Goal: Information Seeking & Learning: Learn about a topic

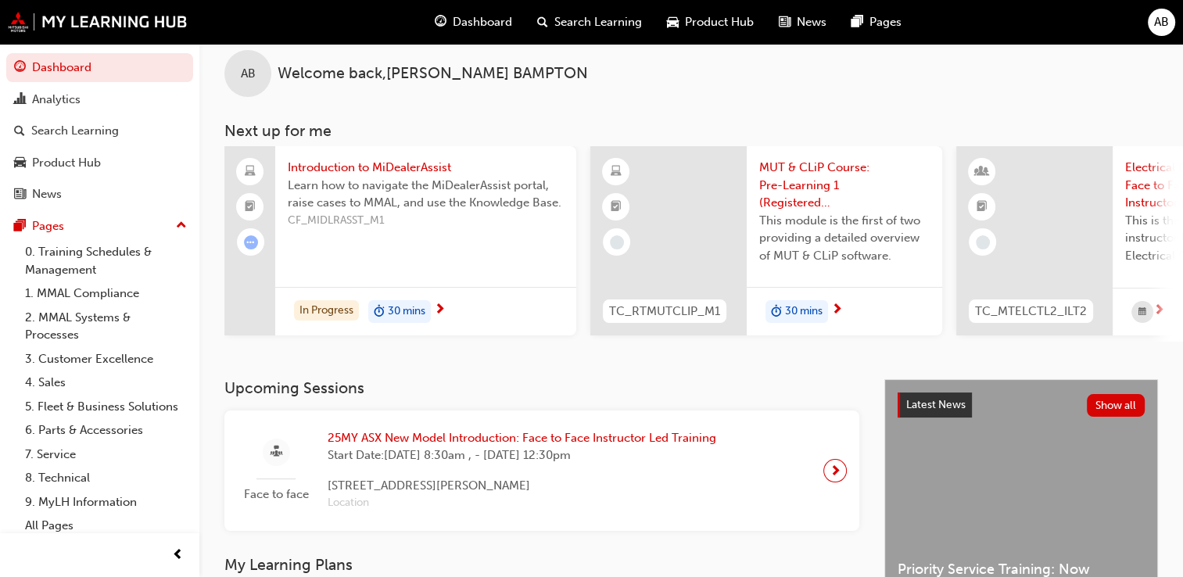
scroll to position [18, 0]
click at [58, 102] on div "Analytics" at bounding box center [56, 100] width 48 height 18
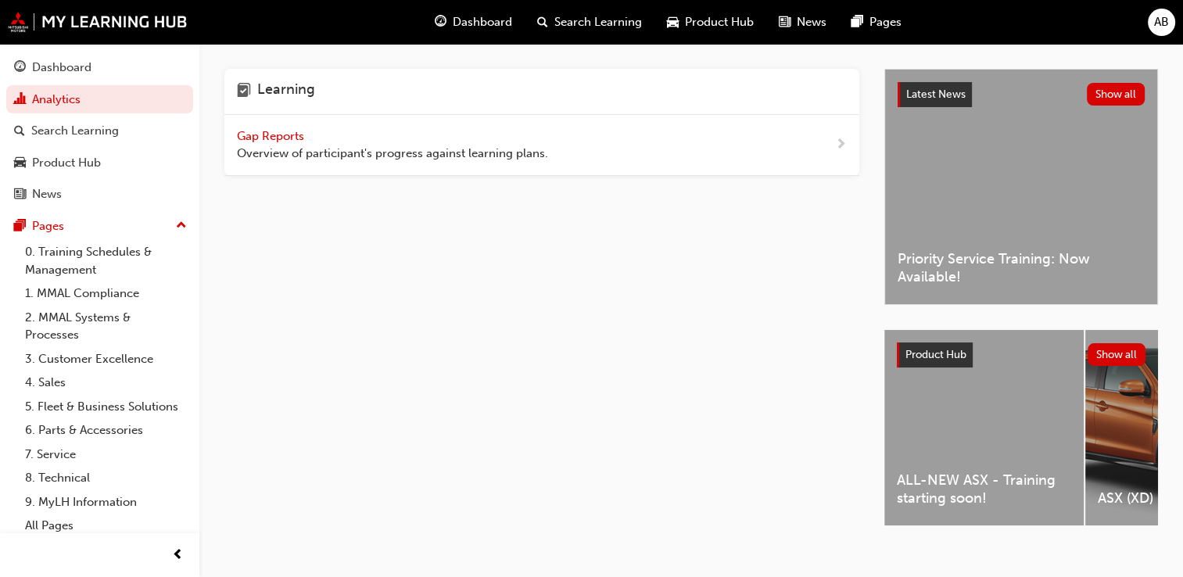
click at [263, 135] on span "Gap Reports" at bounding box center [272, 136] width 70 height 14
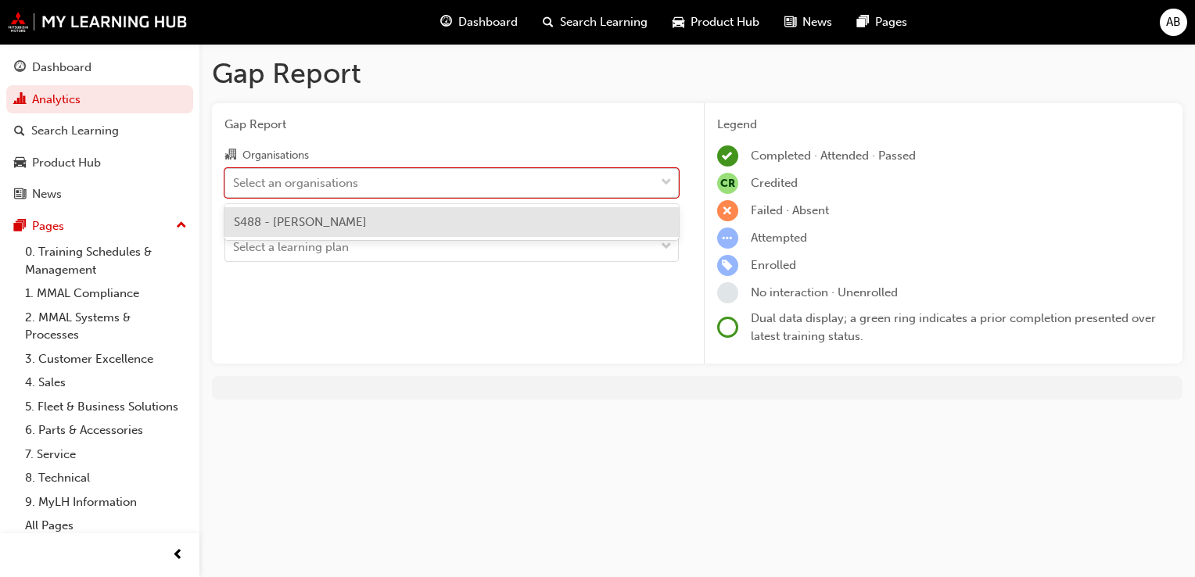
click at [637, 172] on div "Select an organisations" at bounding box center [439, 182] width 429 height 27
click at [235, 175] on input "Organisations option S488 - Agostino Mitsubishi focused, 1 of 1. 1 result avail…" at bounding box center [234, 181] width 2 height 13
click at [470, 221] on div "S488 - [PERSON_NAME]" at bounding box center [451, 222] width 454 height 30
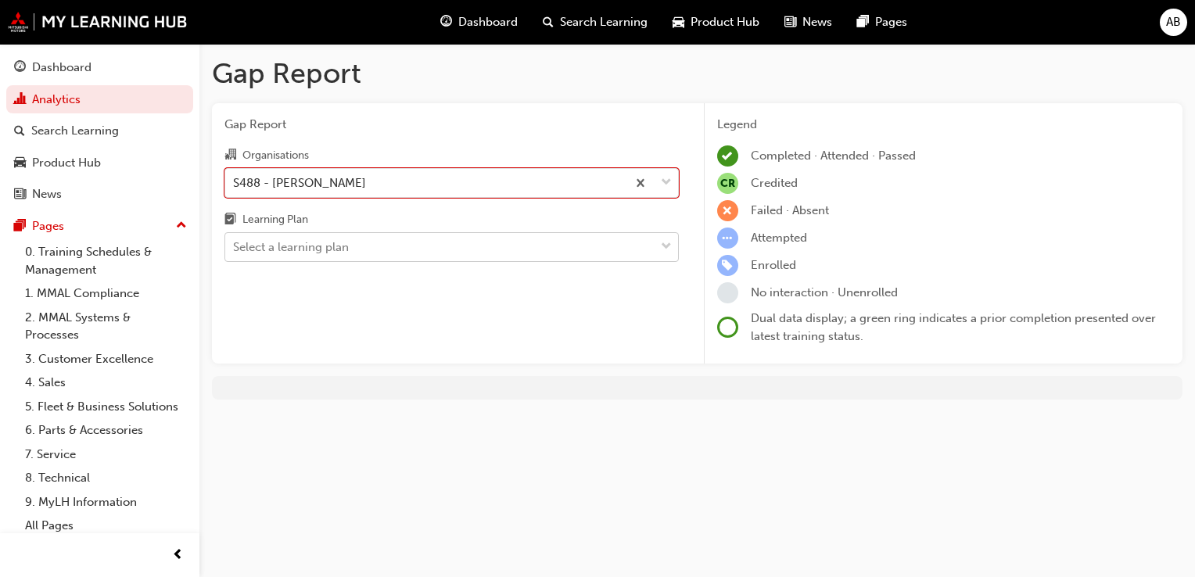
click at [621, 249] on div "Select a learning plan" at bounding box center [439, 247] width 429 height 27
click at [235, 249] on input "Learning Plan Select a learning plan" at bounding box center [234, 246] width 2 height 13
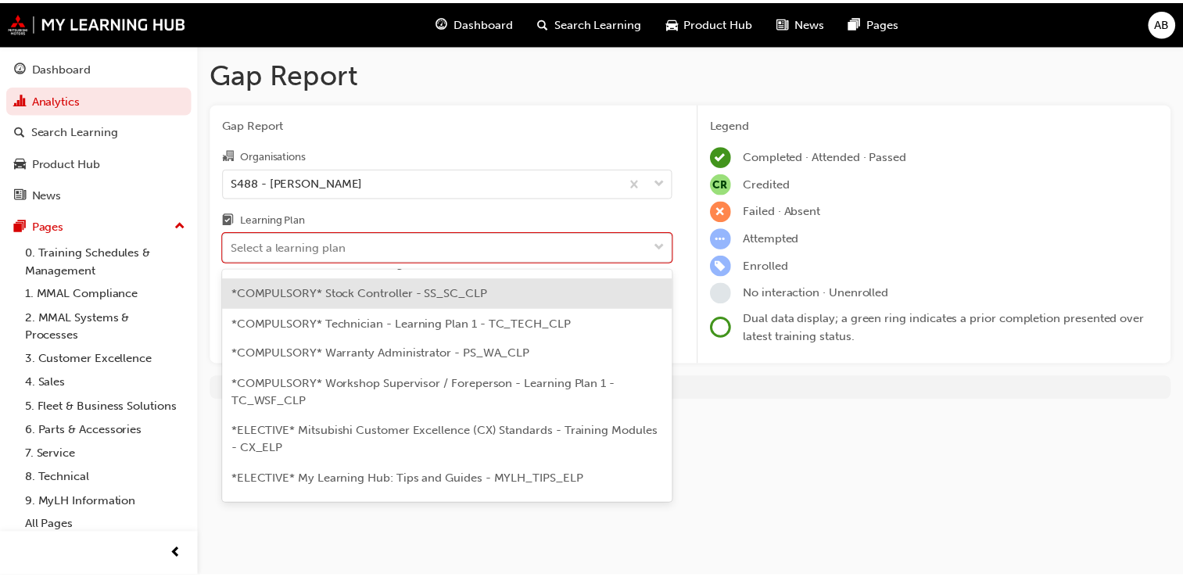
scroll to position [610, 0]
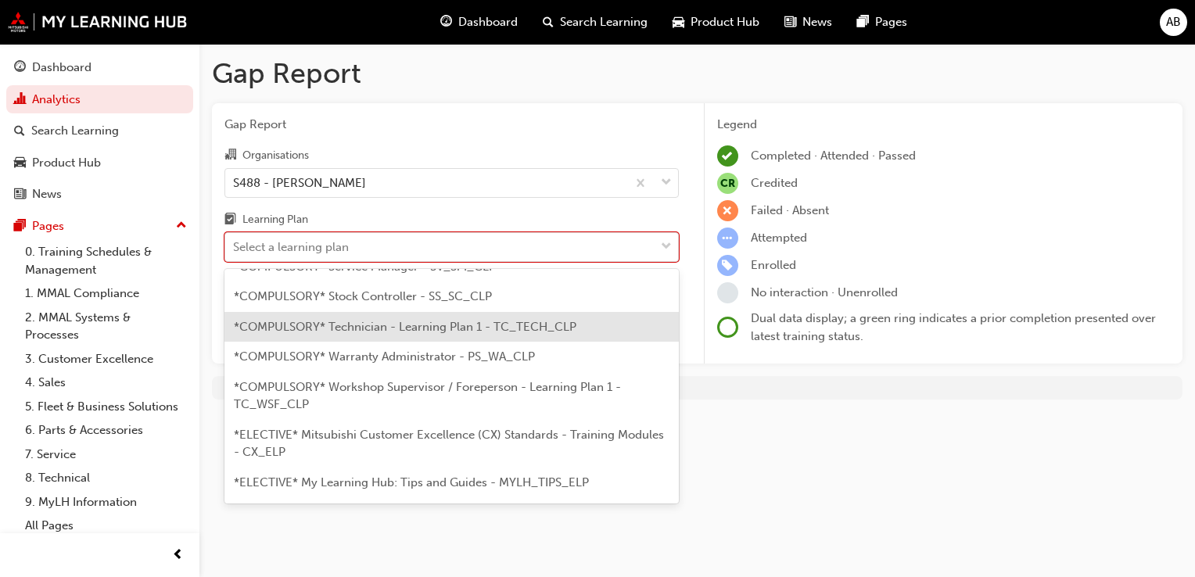
click at [428, 320] on span "*COMPULSORY* Technician - Learning Plan 1 - TC_TECH_CLP" at bounding box center [405, 327] width 342 height 14
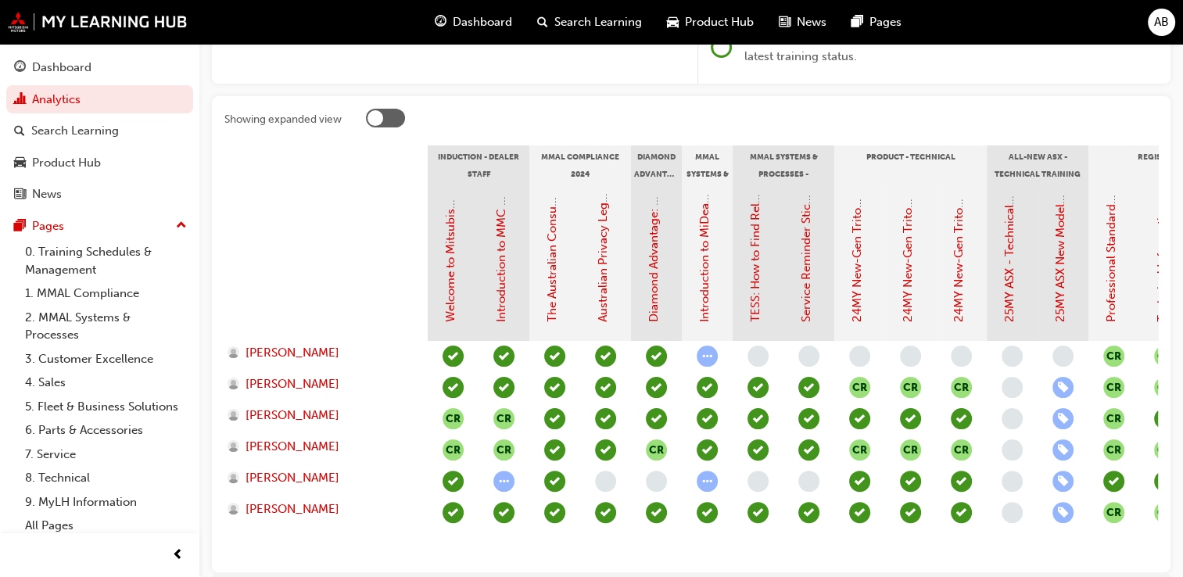
scroll to position [281, 0]
click at [1006, 308] on link "25MY ASX - Technical and Service Introduction" at bounding box center [1009, 194] width 14 height 253
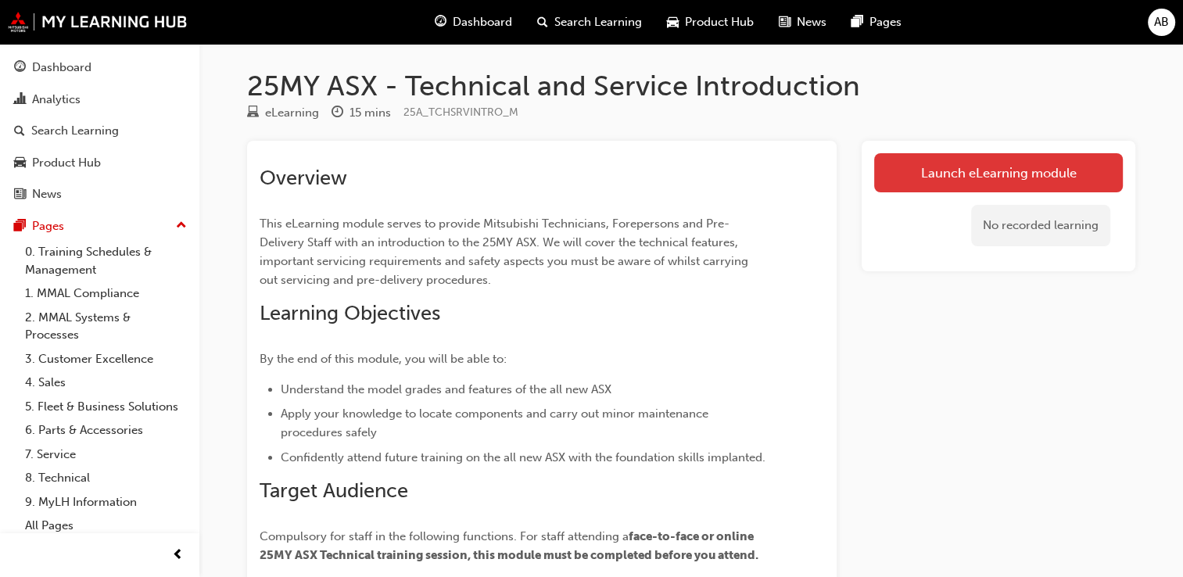
click at [979, 174] on link "Launch eLearning module" at bounding box center [998, 172] width 249 height 39
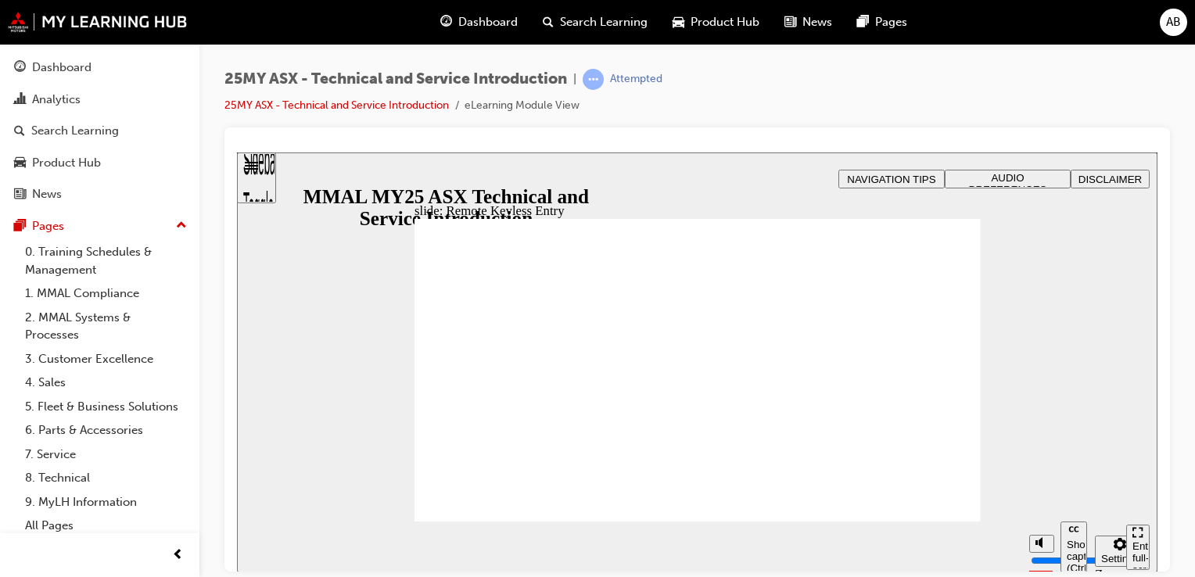
type input "21"
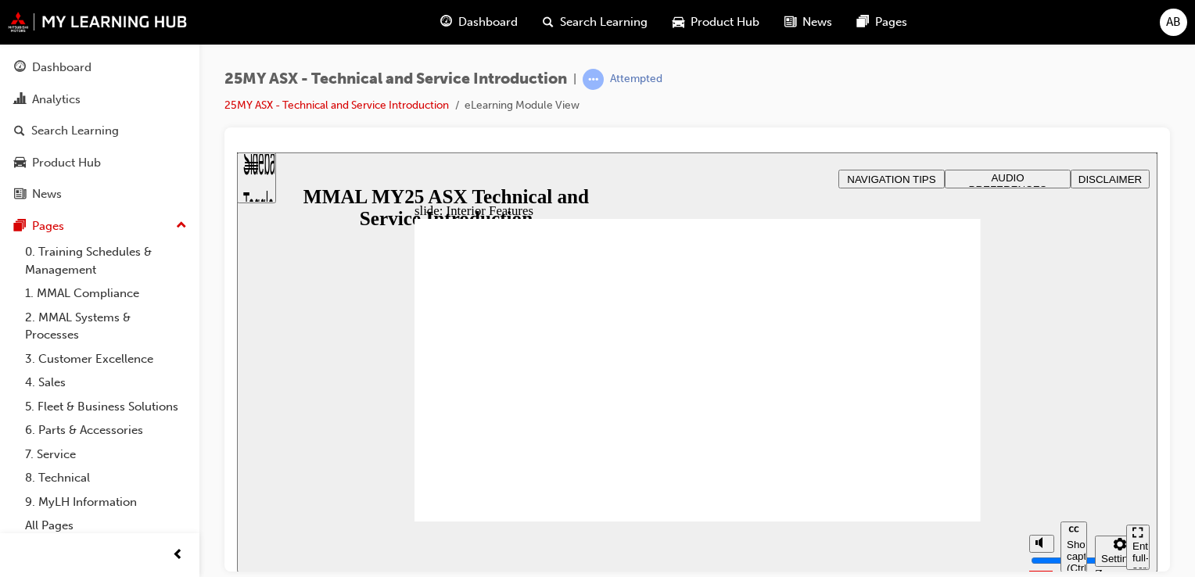
type input "17"
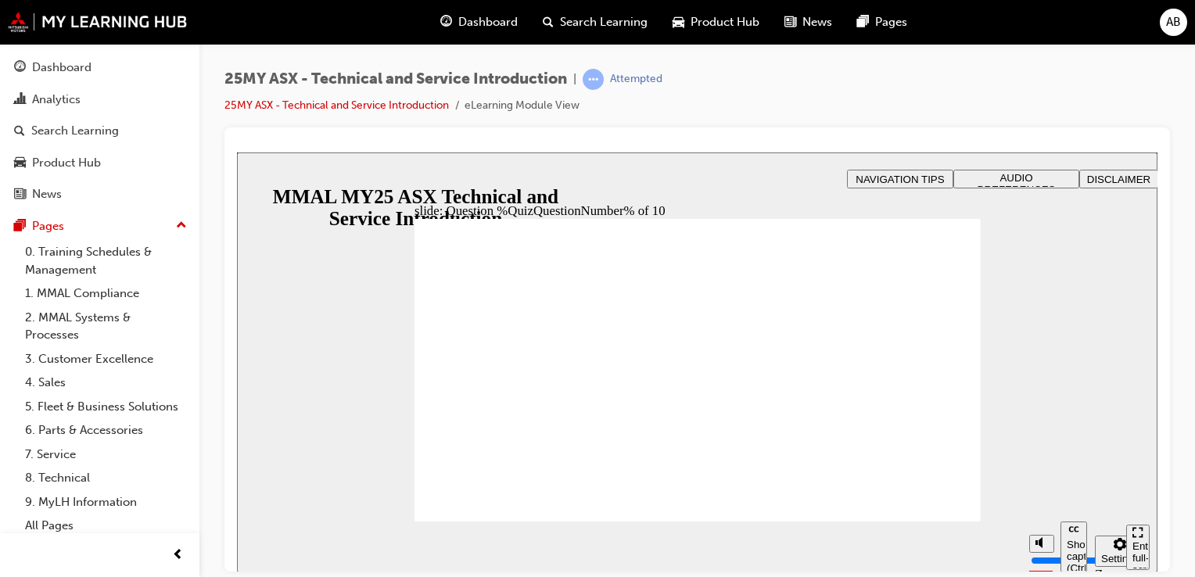
radio input "true"
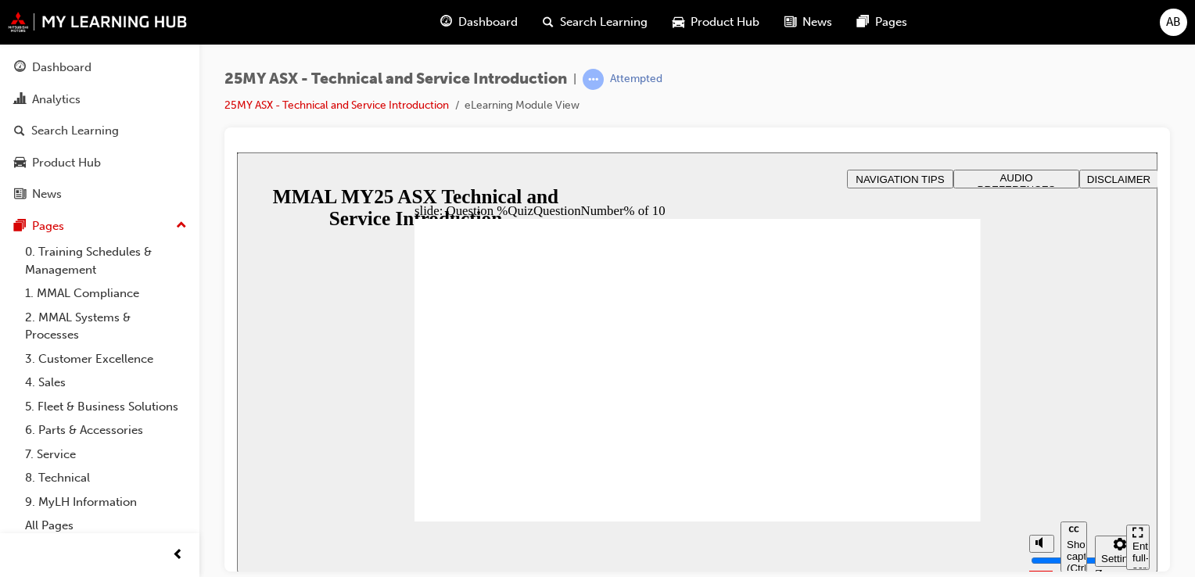
radio input "true"
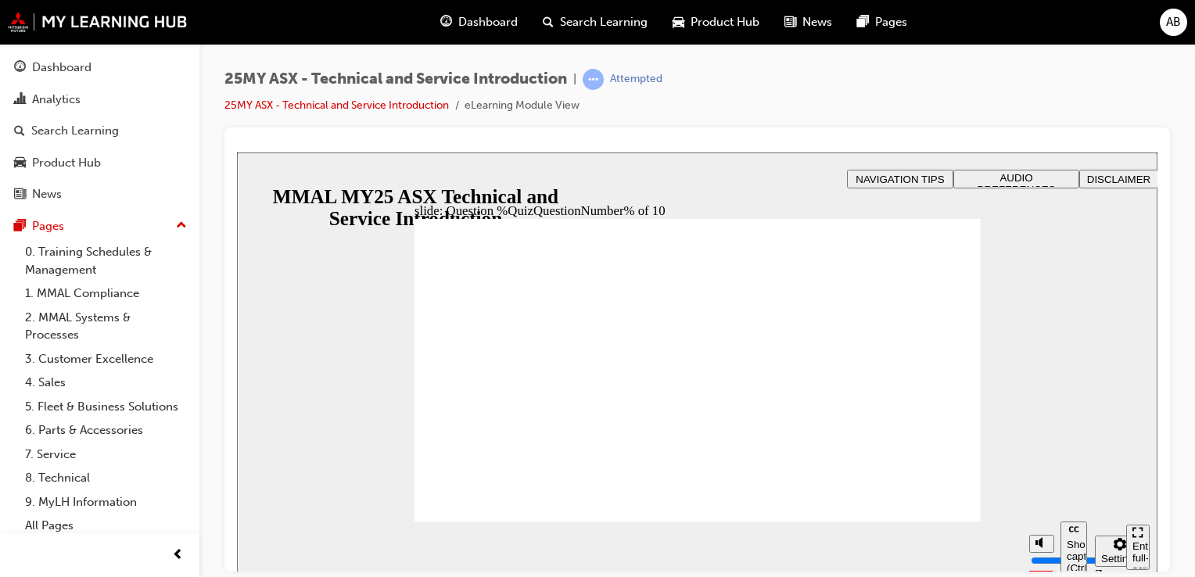
radio input "true"
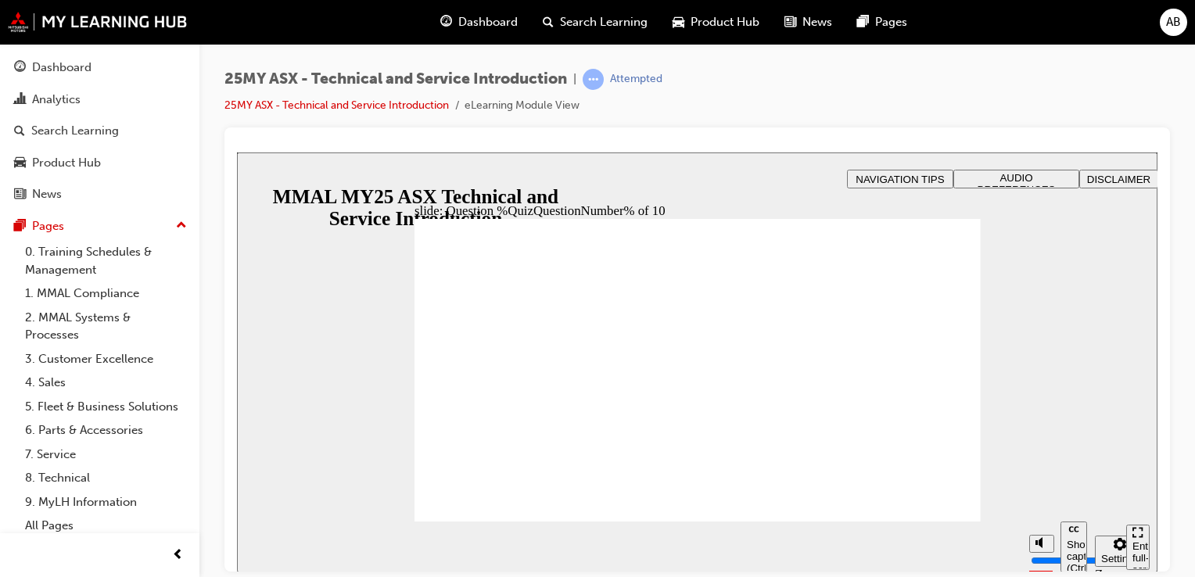
radio input "true"
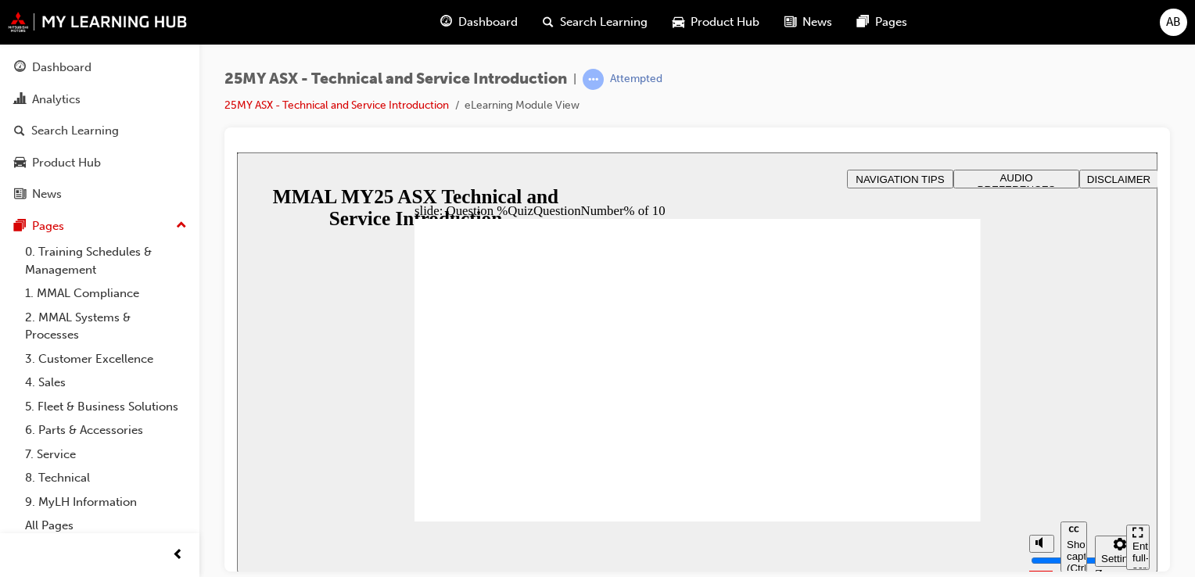
radio input "true"
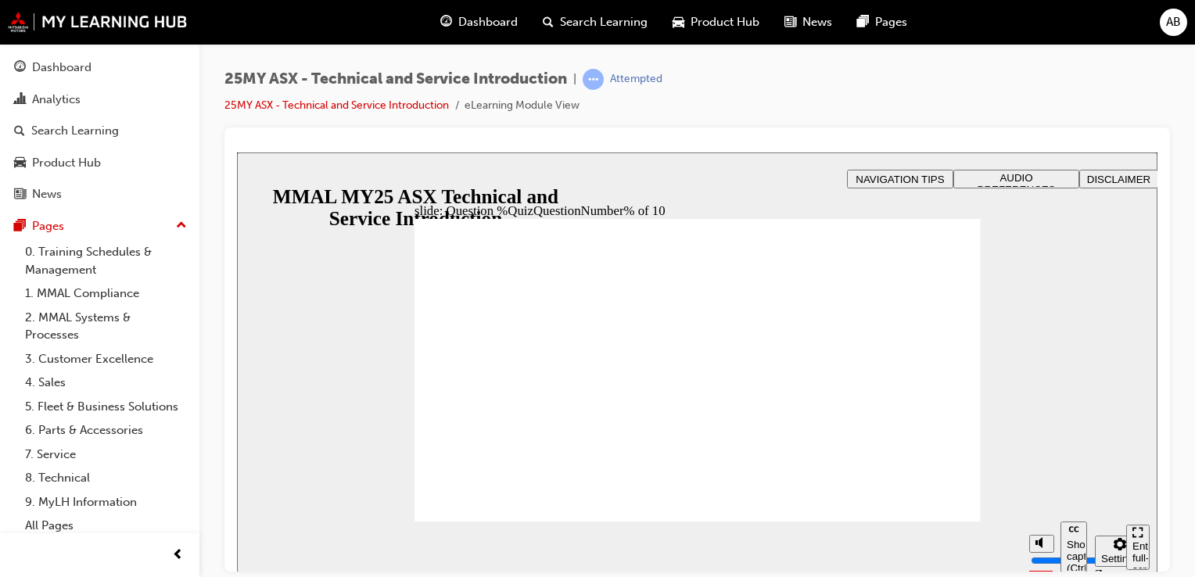
radio input "true"
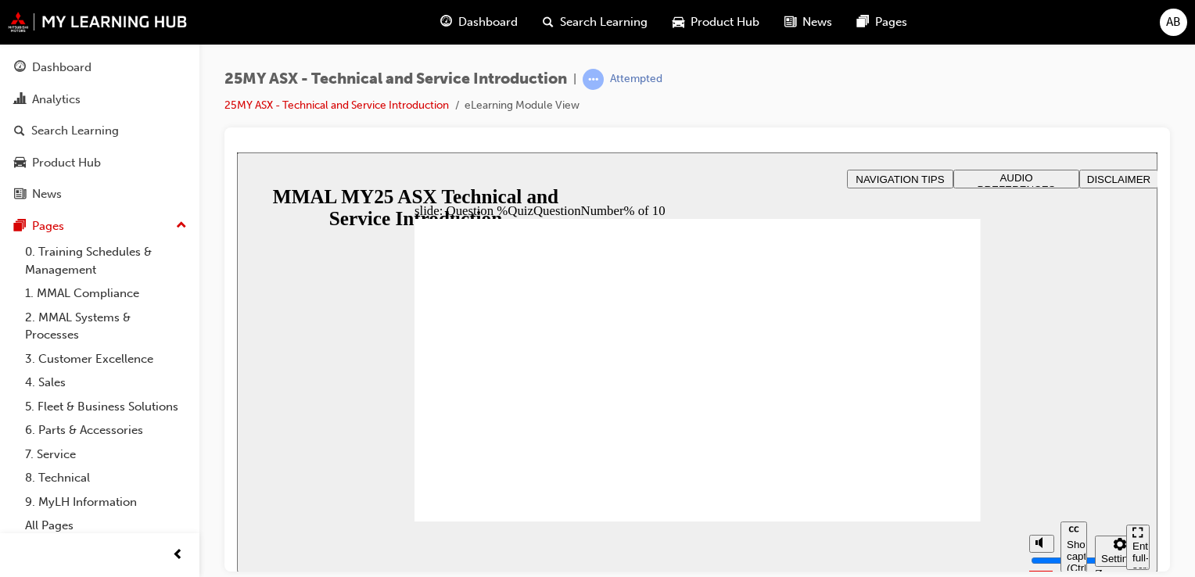
radio input "true"
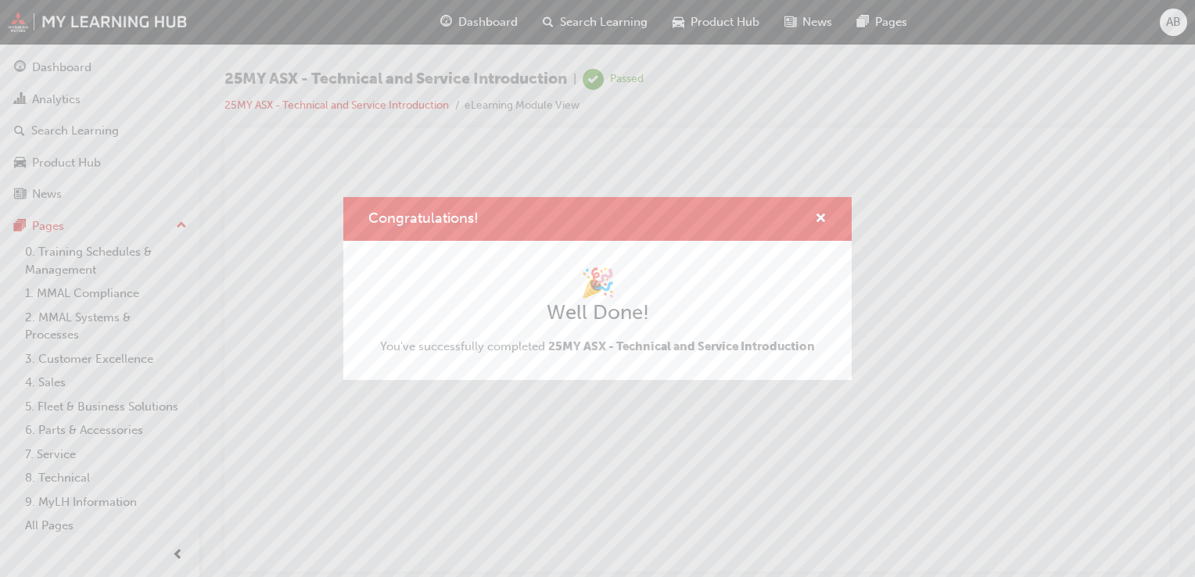
click at [52, 95] on div "Congratulations! 🎉 Well Done! You've successfully completed 25MY ASX - Technica…" at bounding box center [597, 288] width 1195 height 577
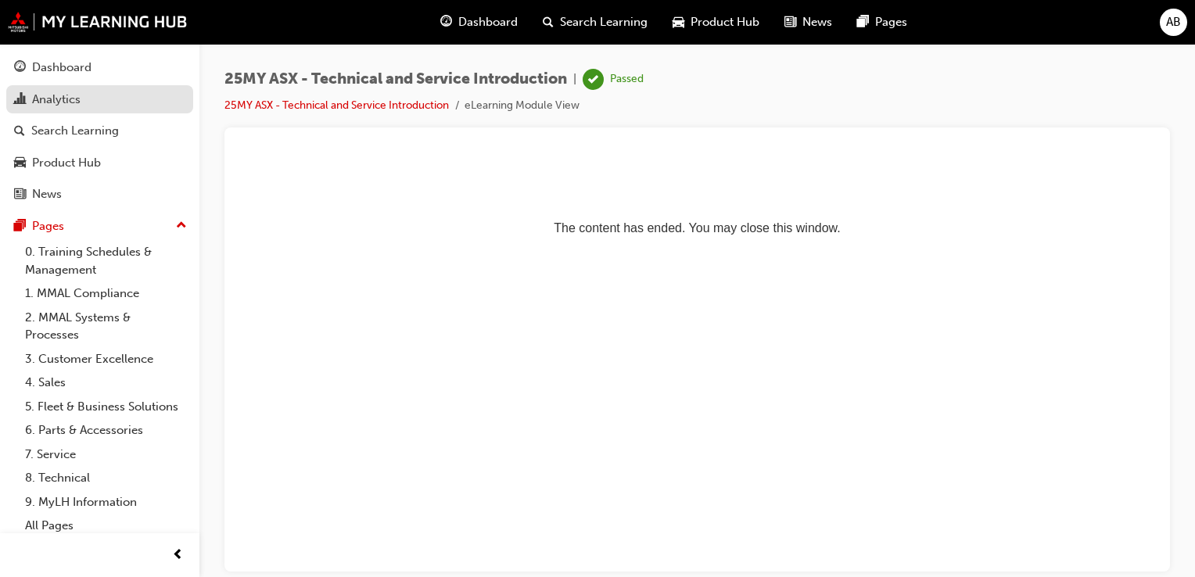
click at [63, 99] on div "Analytics" at bounding box center [56, 100] width 48 height 18
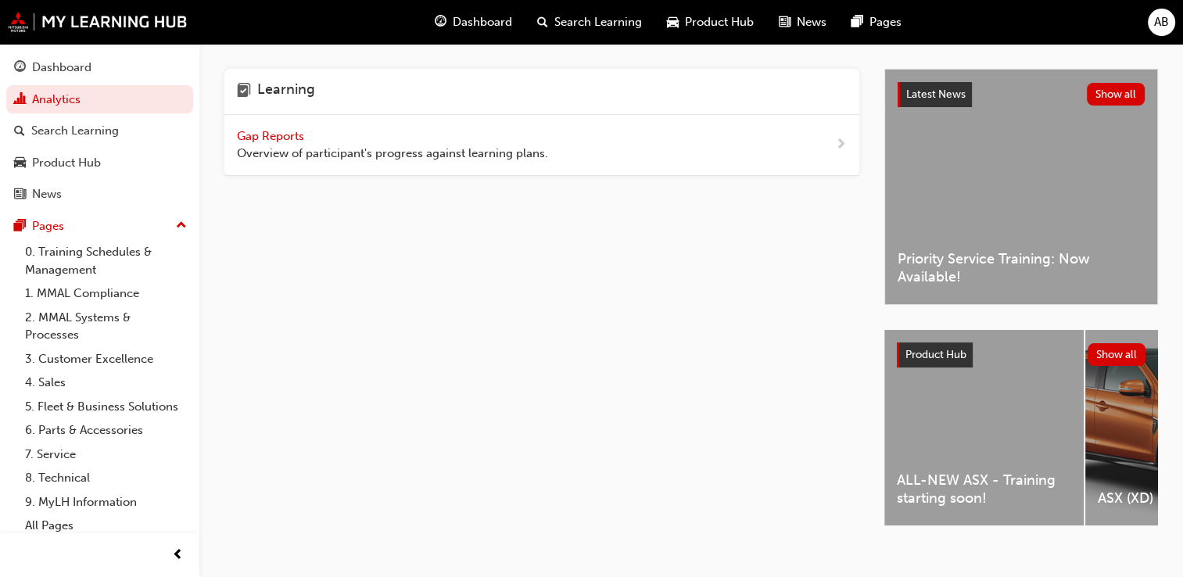
click at [279, 133] on span "Gap Reports" at bounding box center [272, 136] width 70 height 14
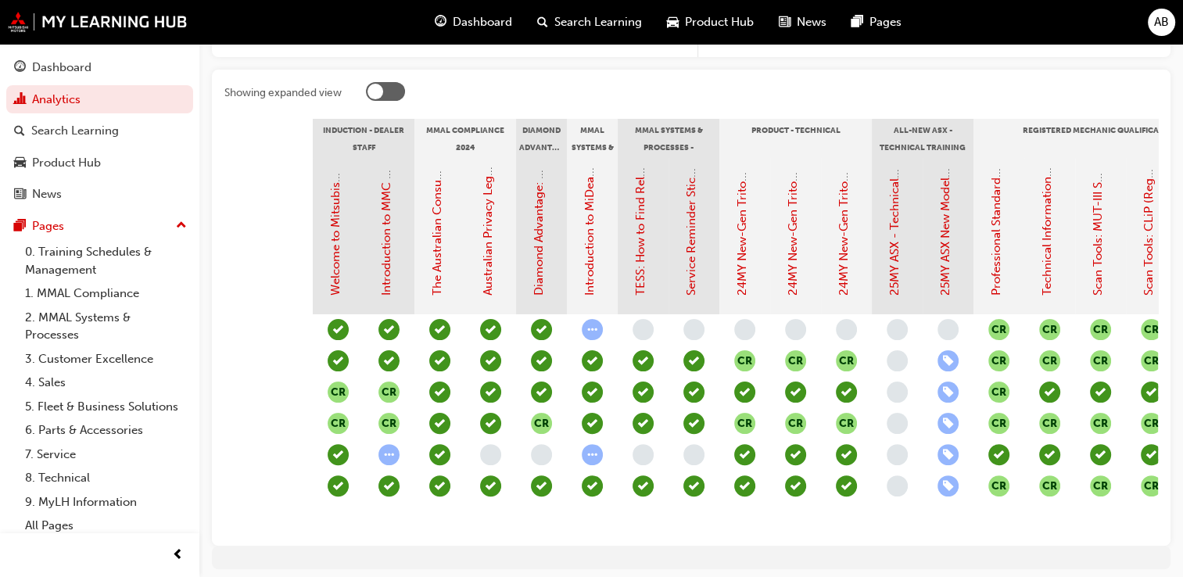
scroll to position [0, 111]
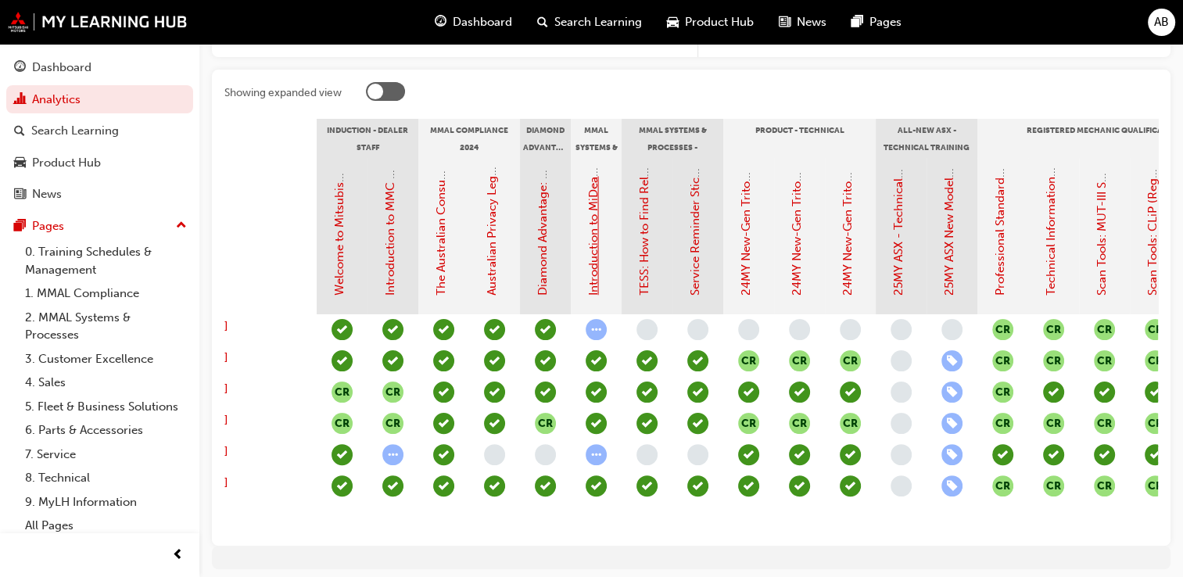
click at [593, 252] on link "Introduction to MiDealerAssist" at bounding box center [593, 213] width 14 height 163
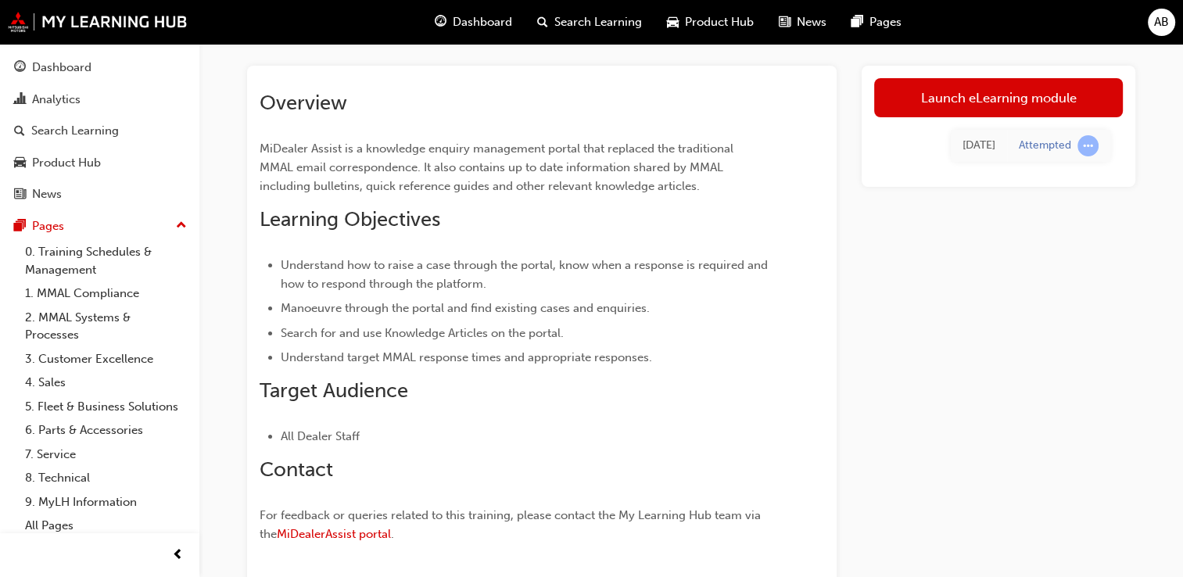
scroll to position [73, 0]
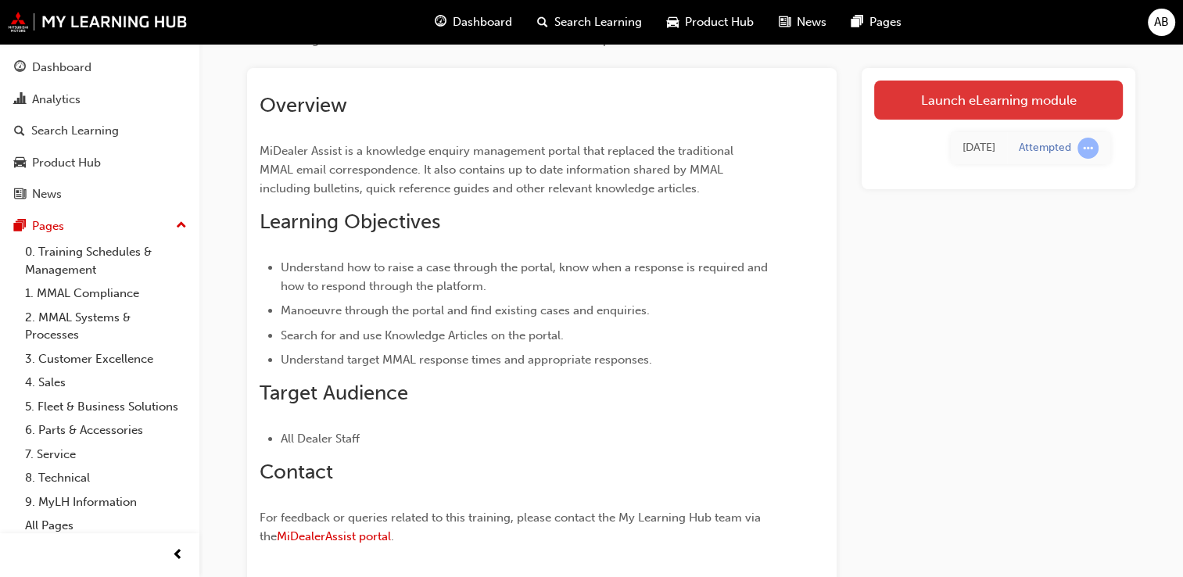
click at [970, 97] on link "Launch eLearning module" at bounding box center [998, 100] width 249 height 39
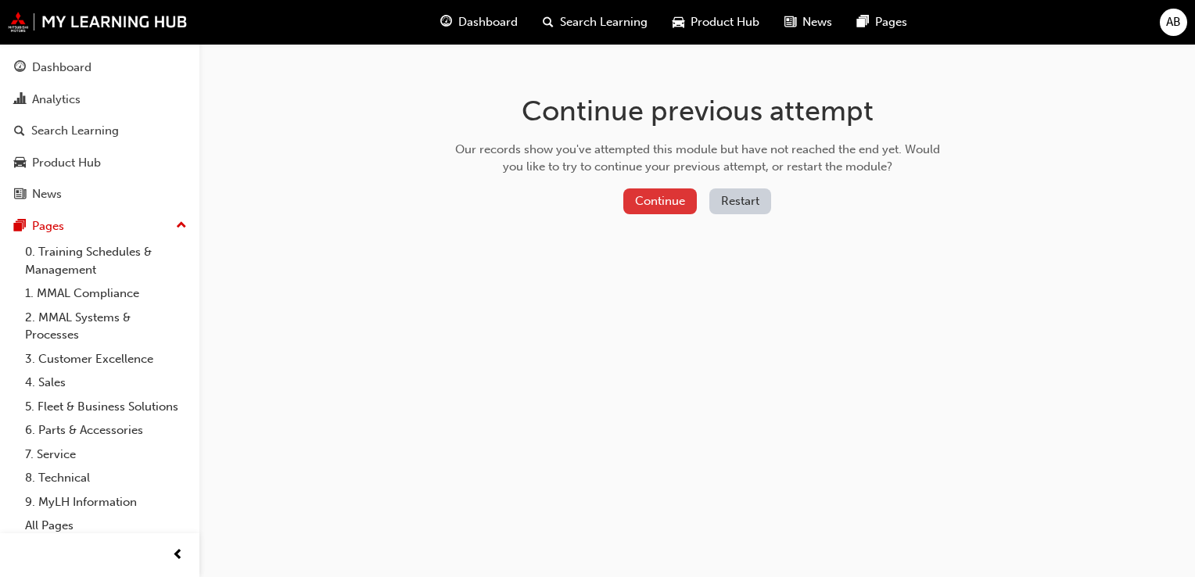
click at [661, 201] on button "Continue" at bounding box center [660, 201] width 74 height 26
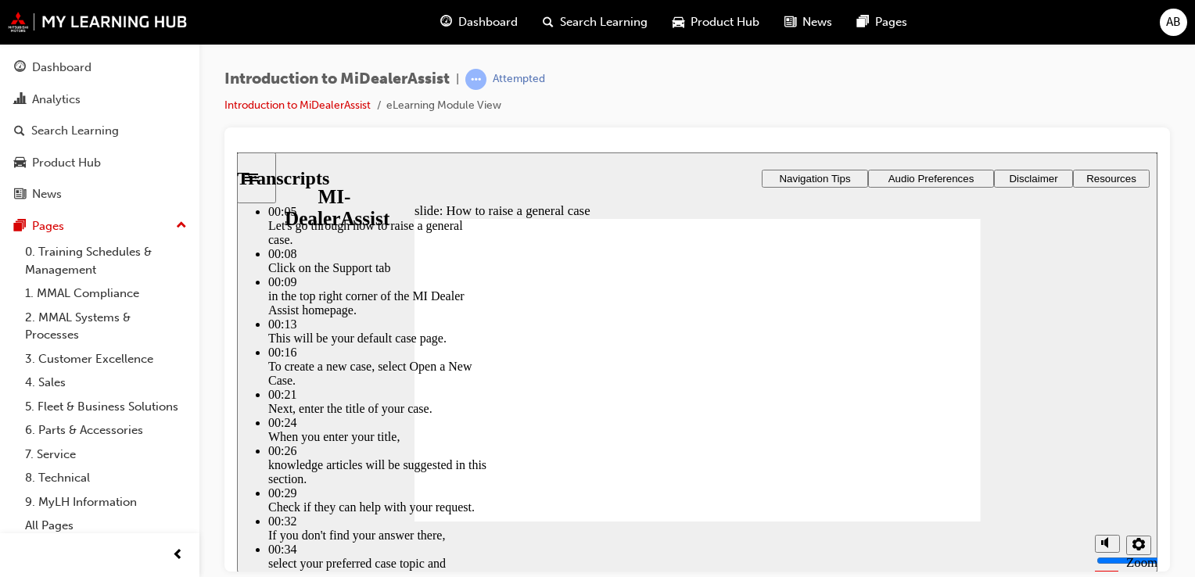
type input "85"
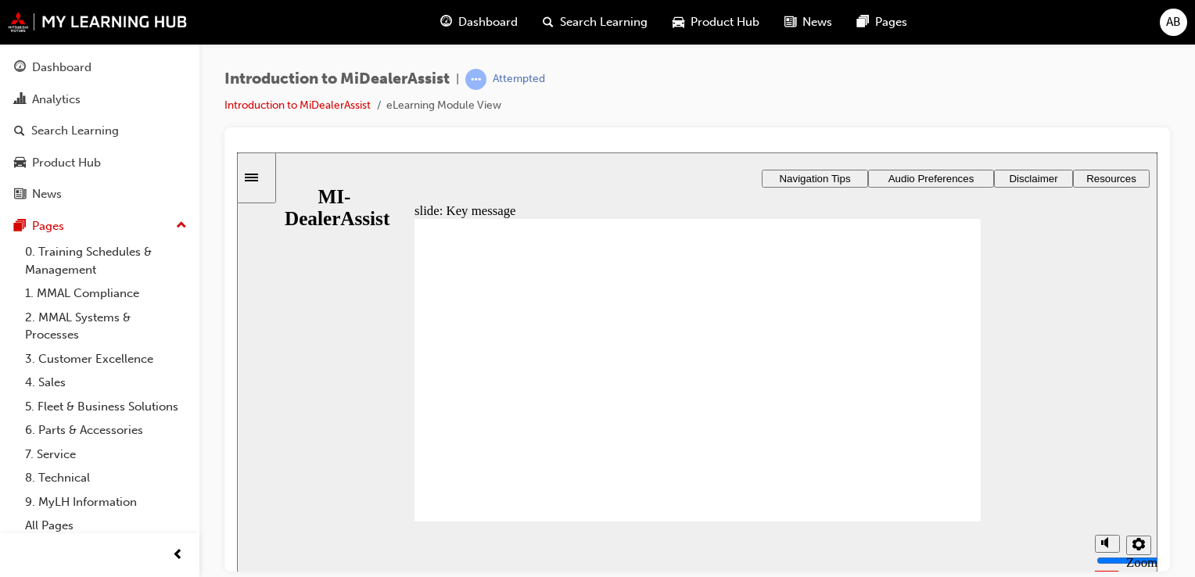
checkbox input "true"
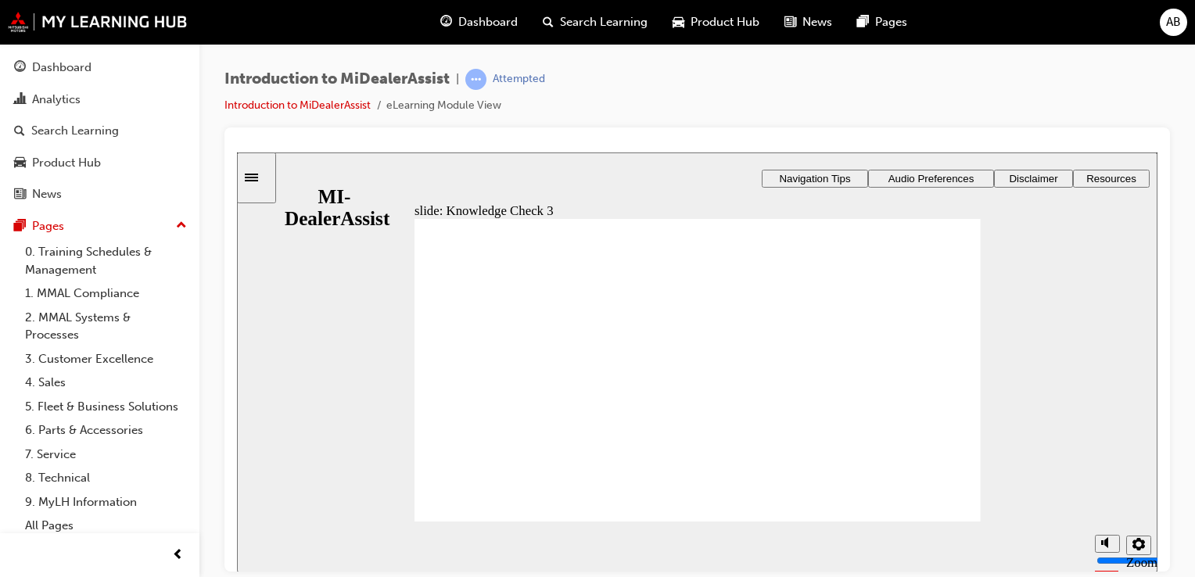
checkbox input "false"
checkbox input "true"
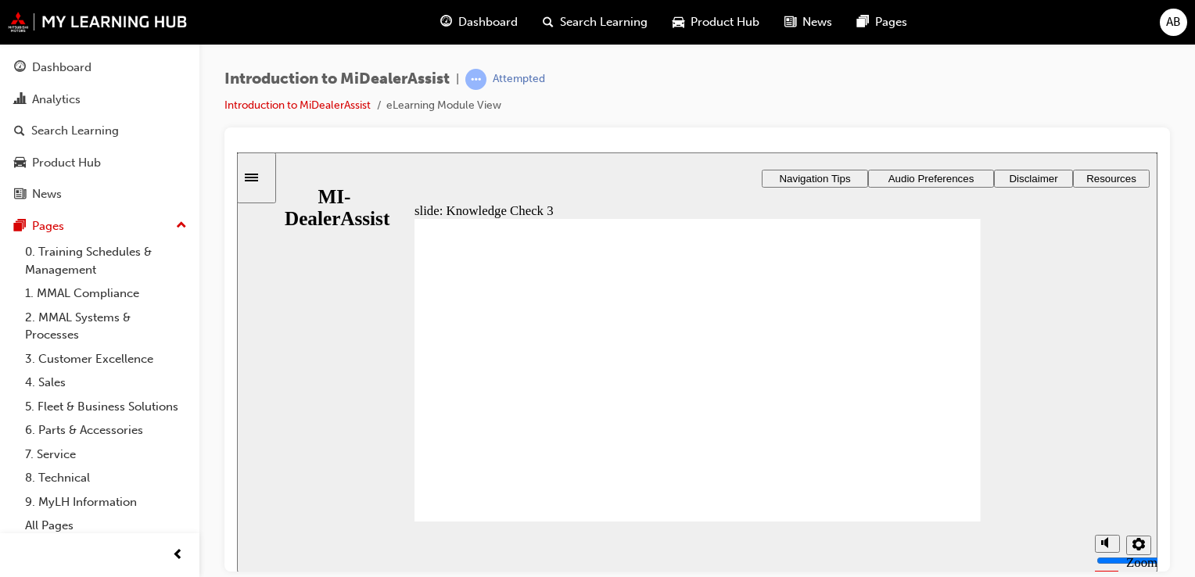
checkbox input "true"
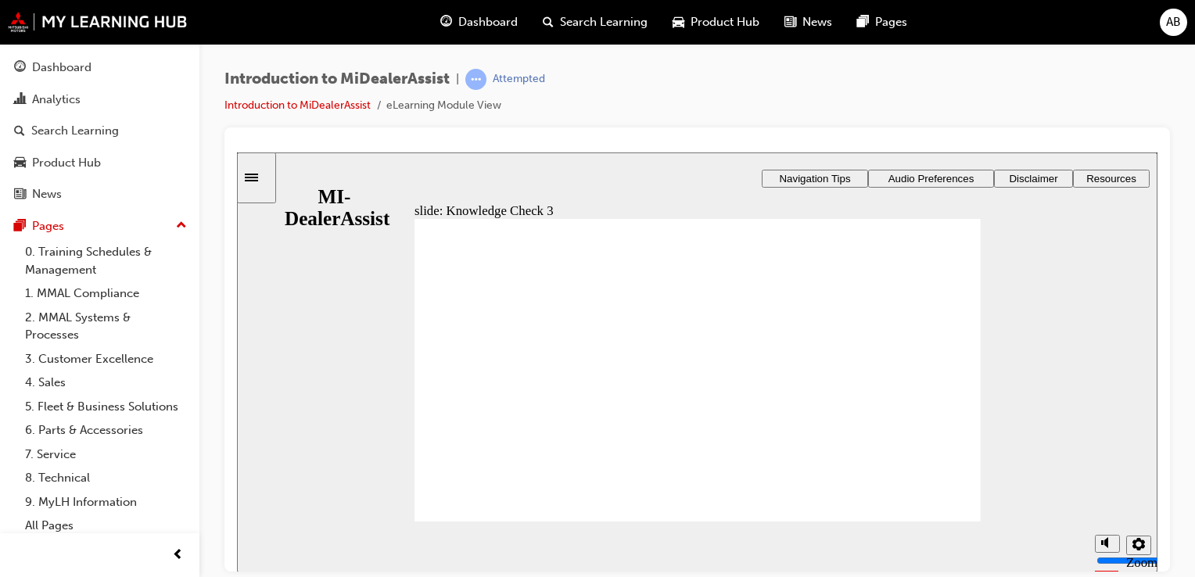
checkbox input "false"
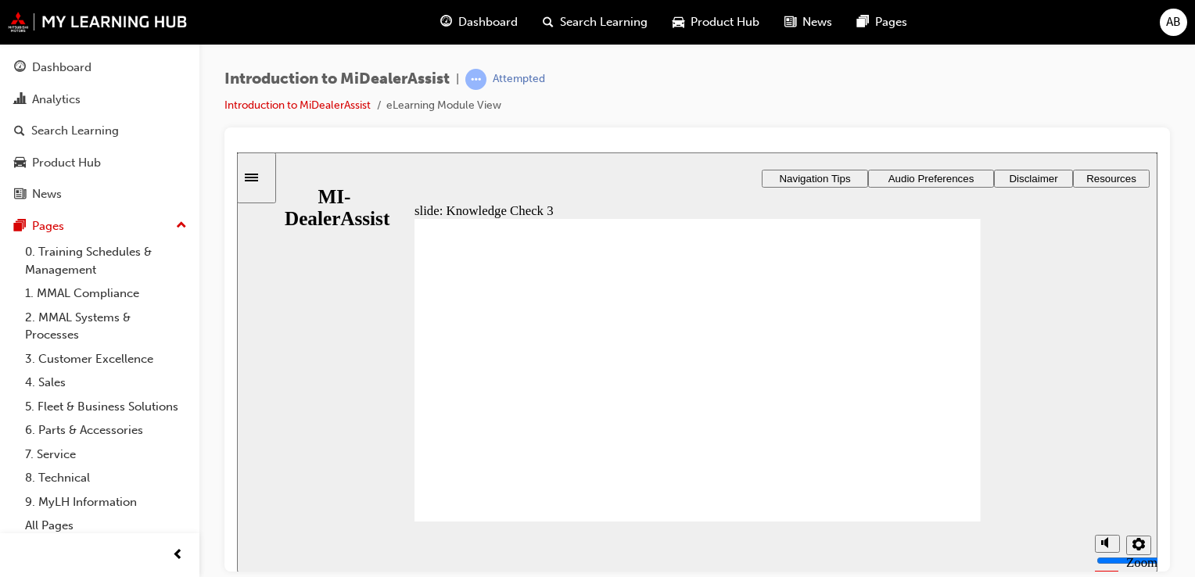
checkbox input "true"
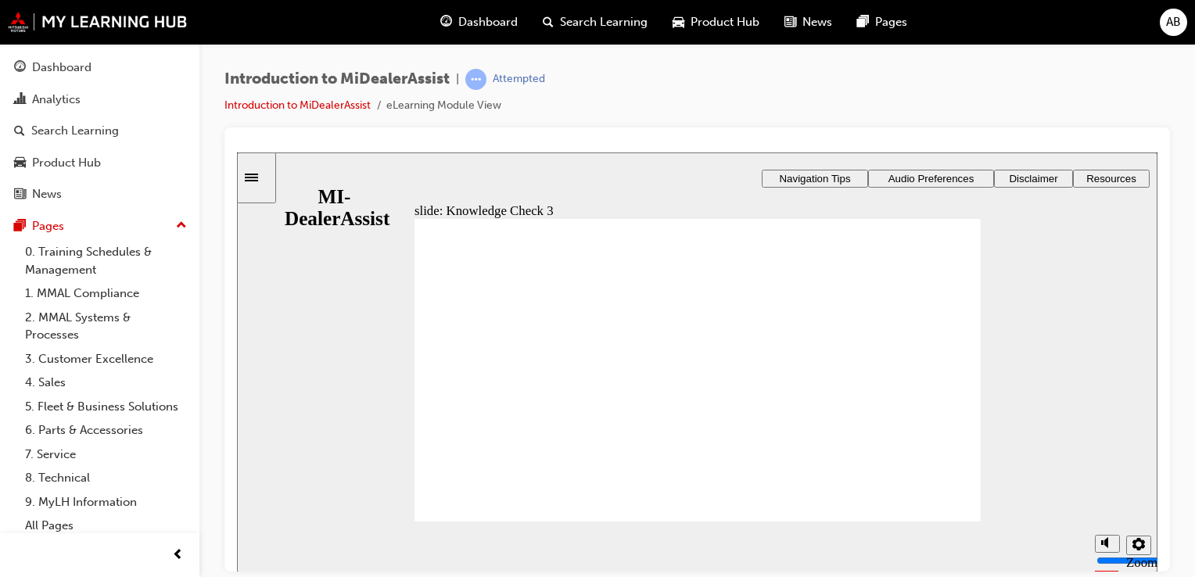
checkbox input "true"
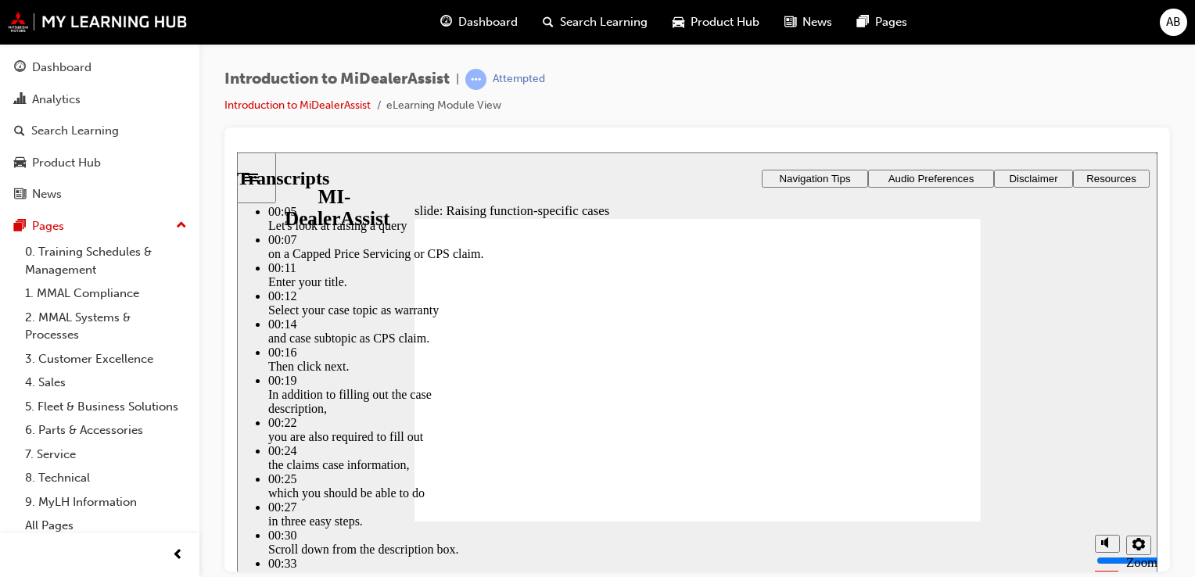
type input "79"
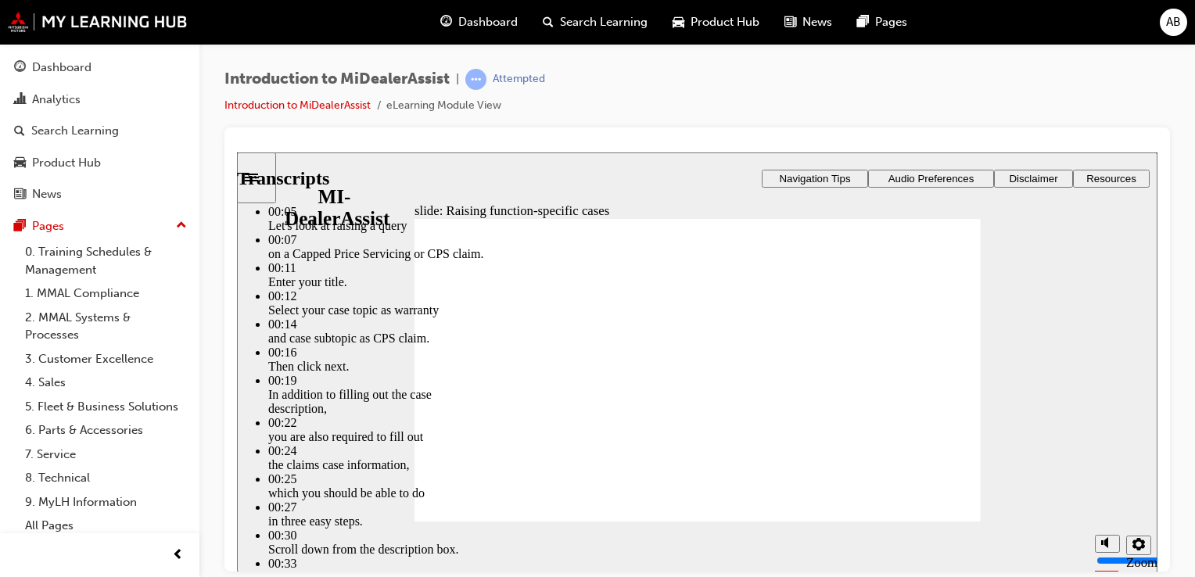
type input "50"
type input "79"
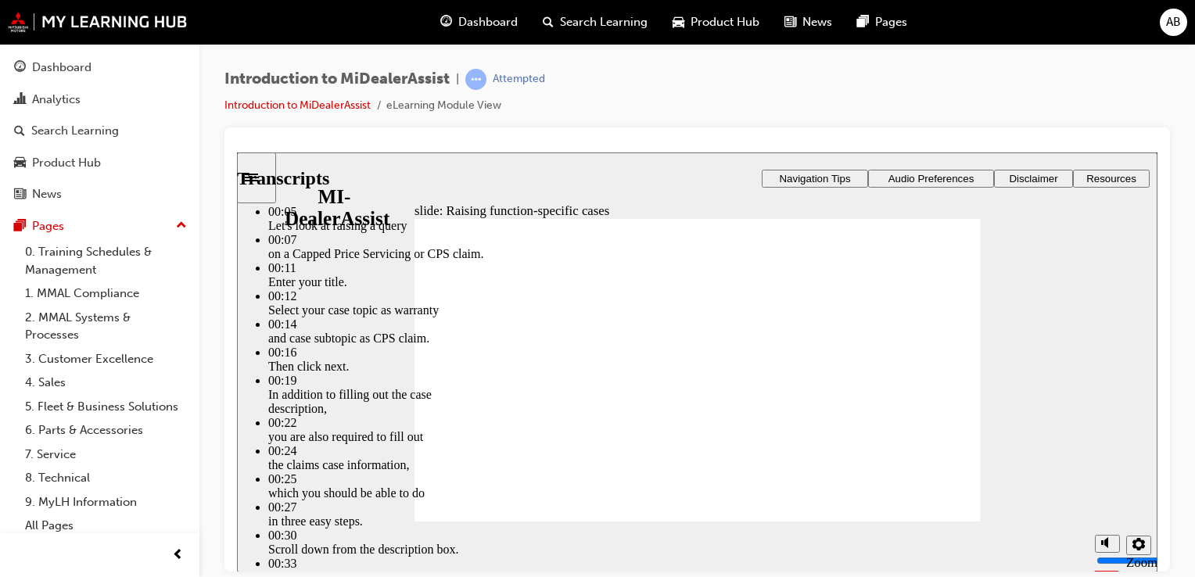
type input "44"
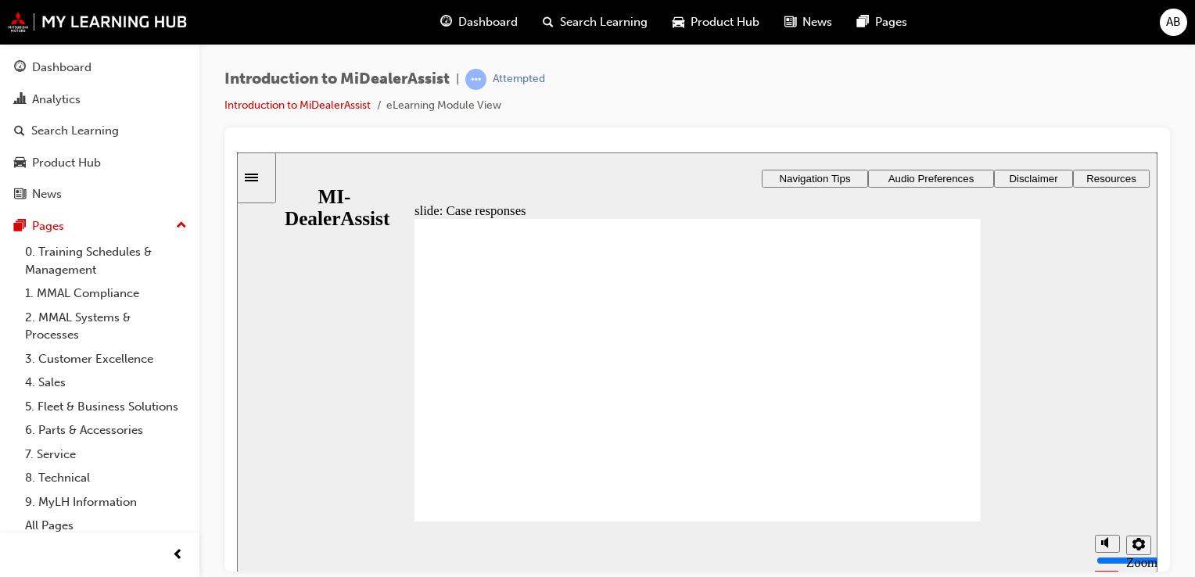
radio input "true"
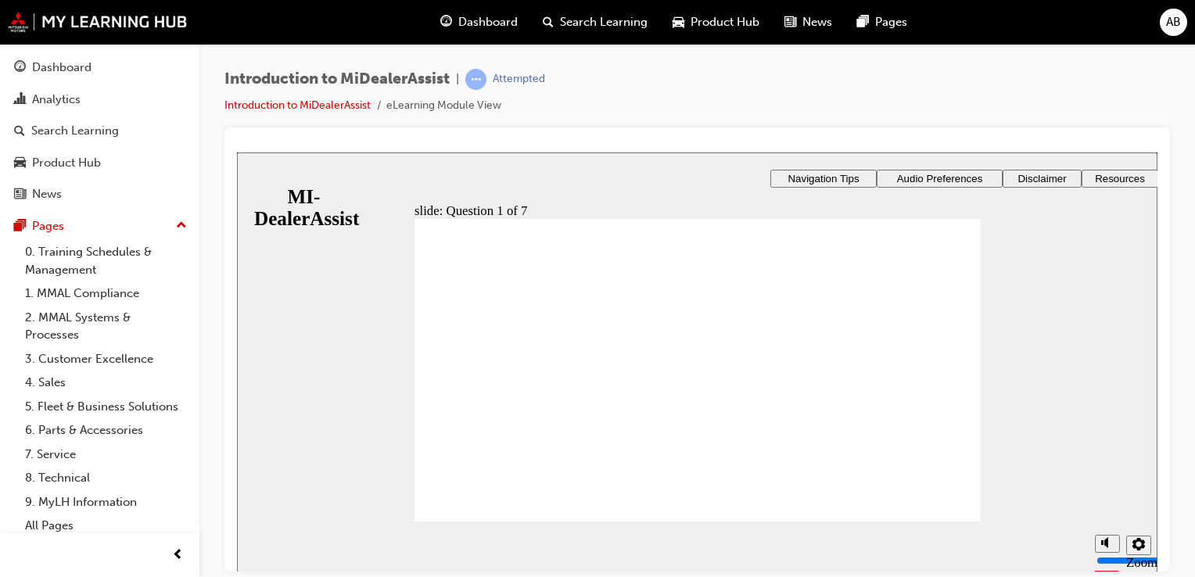
radio input "true"
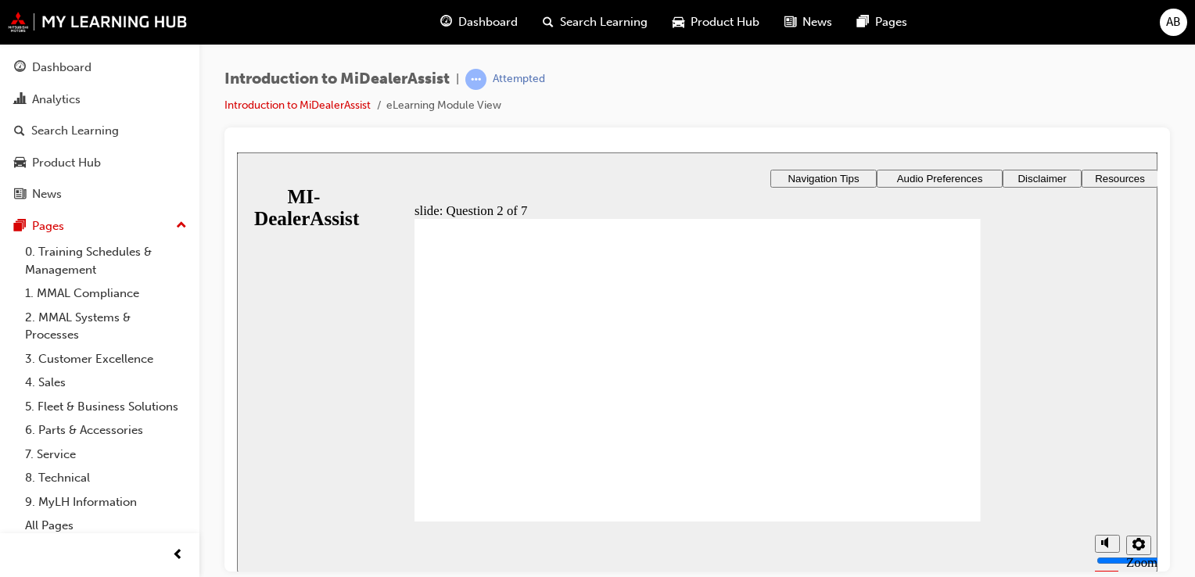
radio input "true"
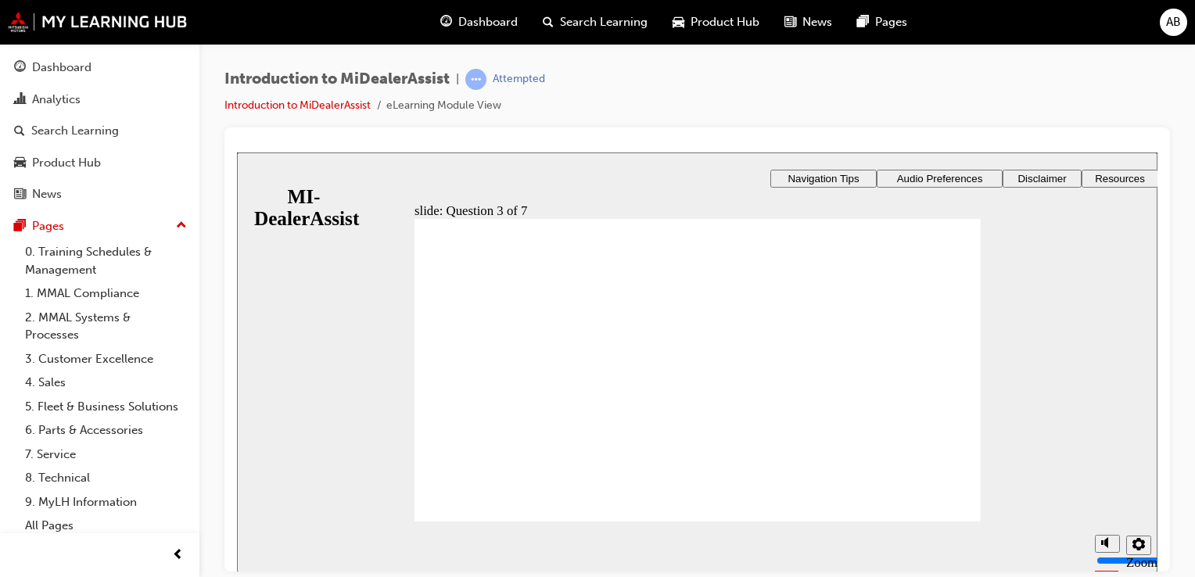
radio input "true"
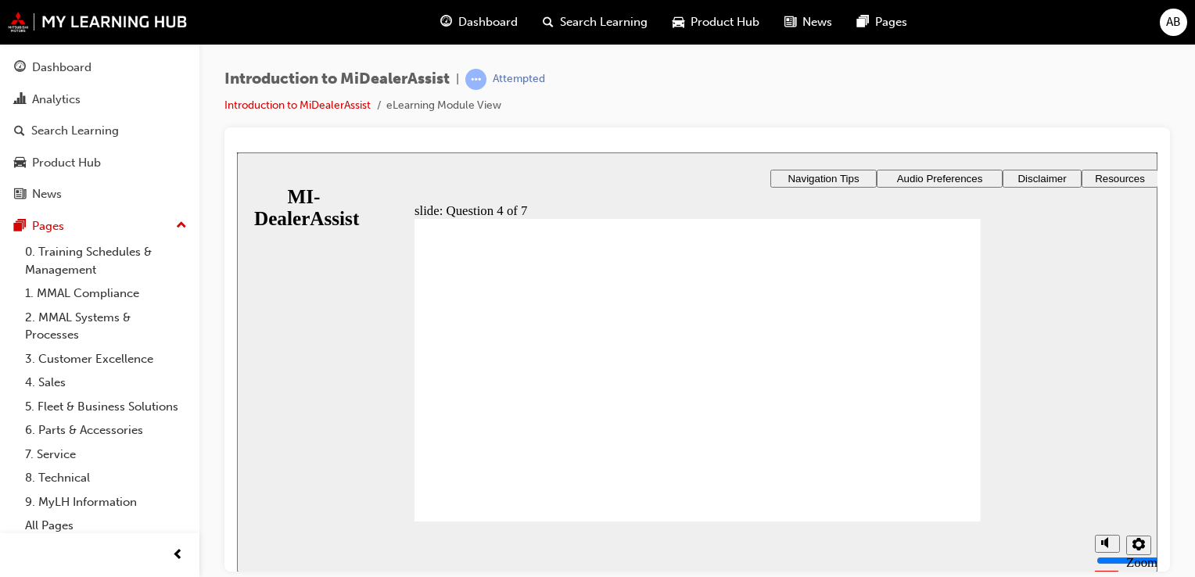
click at [757, 481] on div "slide: Question 4 of 7 Support tab Knowledge Base Notifications Cases Awaiting …" at bounding box center [697, 552] width 920 height 801
drag, startPoint x: 794, startPoint y: 393, endPoint x: 953, endPoint y: 398, distance: 158.8
click at [953, 398] on div "slide: Question 4 of 7 Support tab Knowledge Base Notifications Cases Awaiting …" at bounding box center [697, 552] width 920 height 801
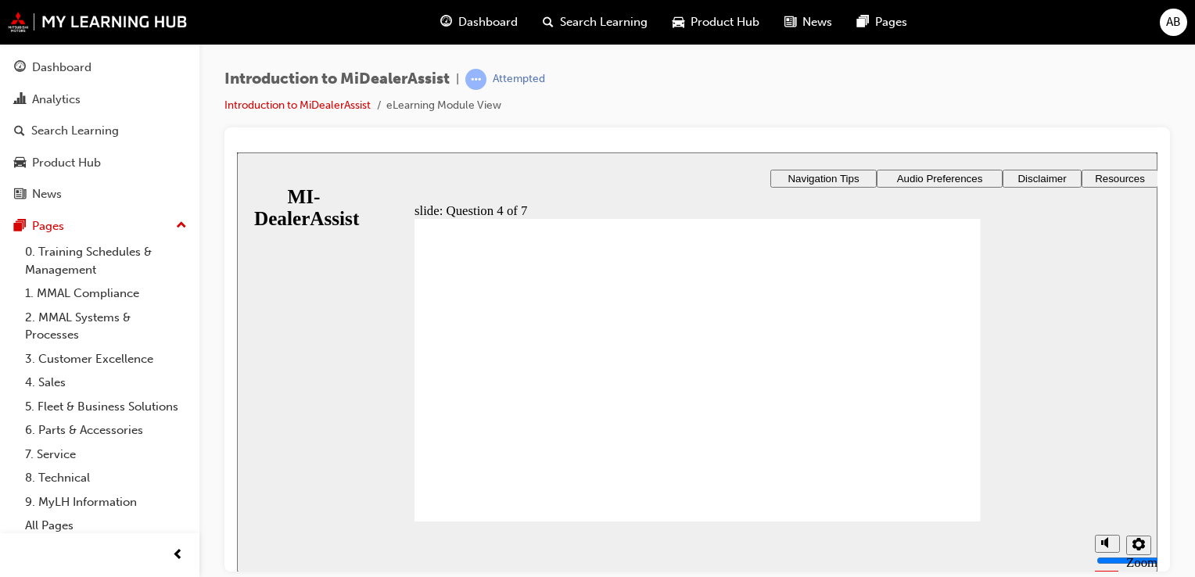
radio input "true"
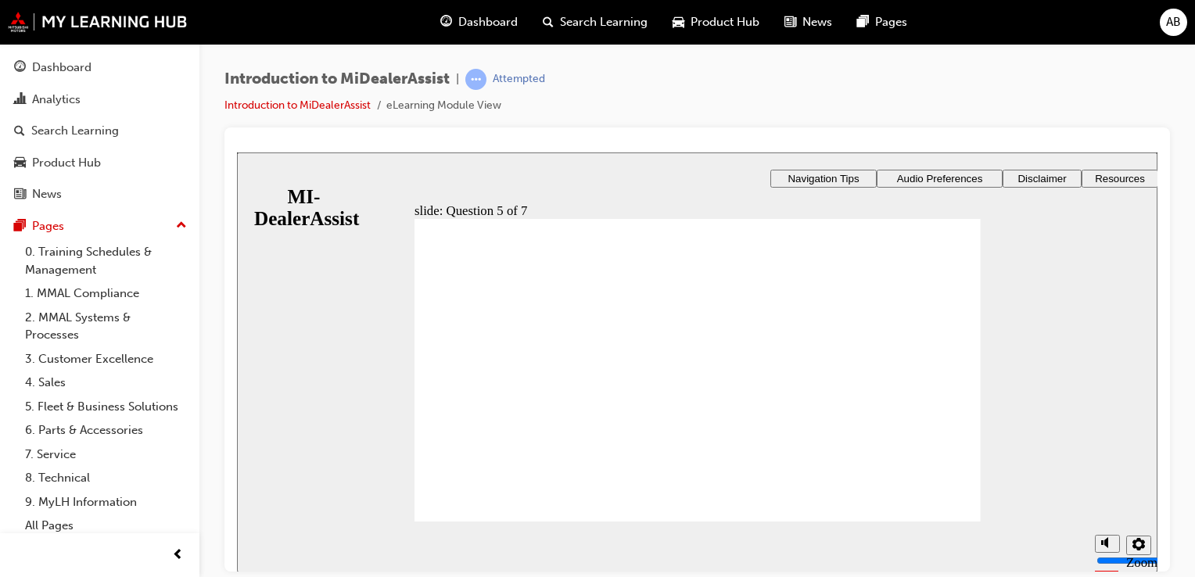
checkbox input "true"
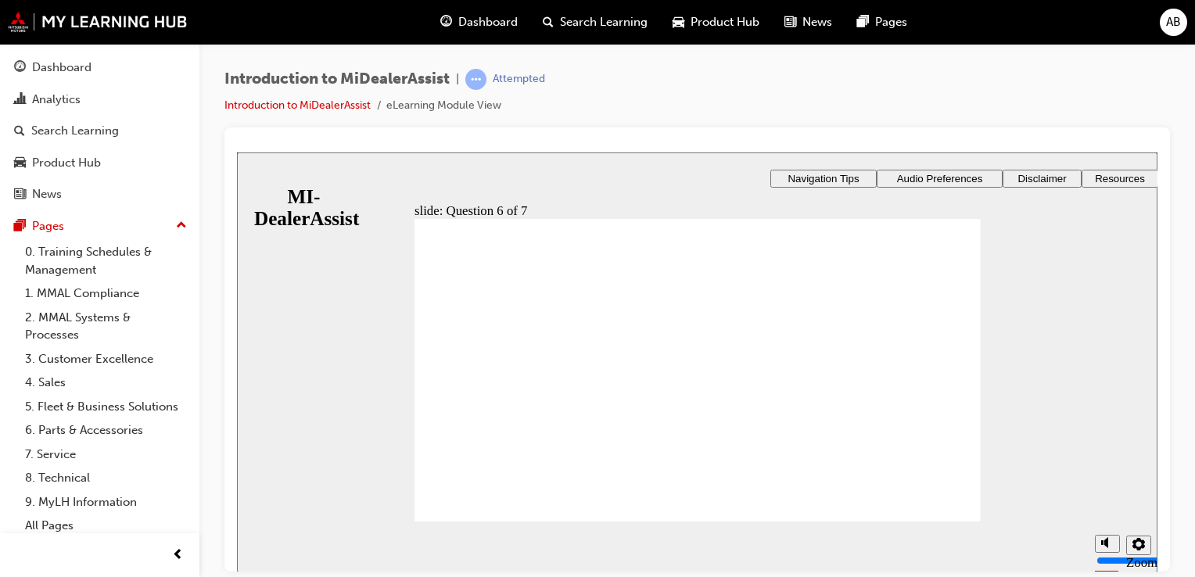
checkbox input "true"
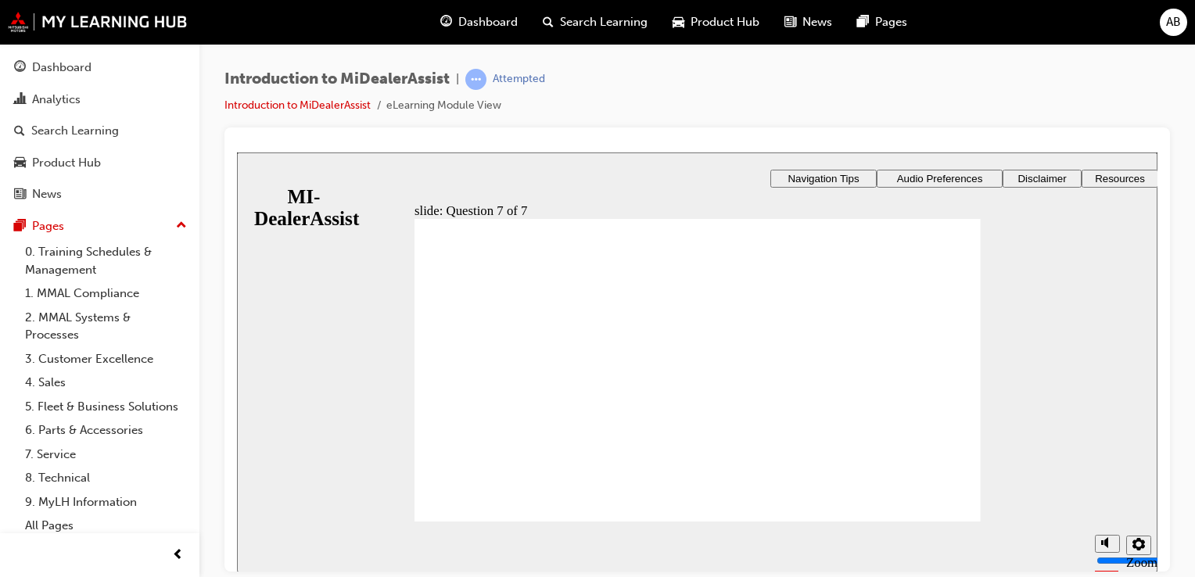
radio input "true"
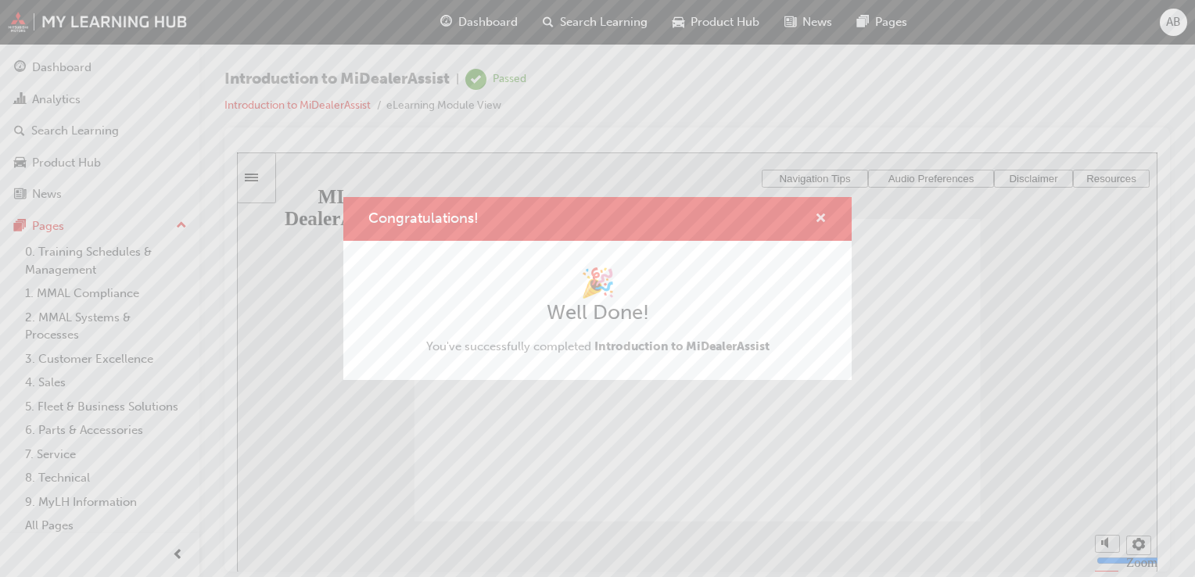
click at [823, 216] on span "cross-icon" at bounding box center [821, 220] width 12 height 14
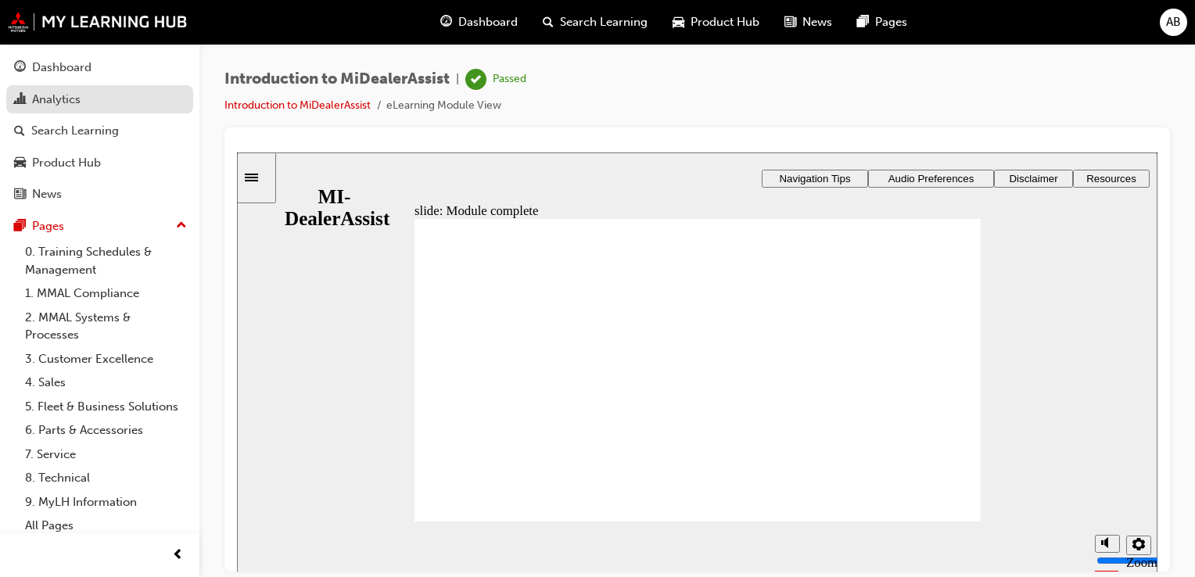
click at [52, 105] on div "Analytics" at bounding box center [56, 100] width 48 height 18
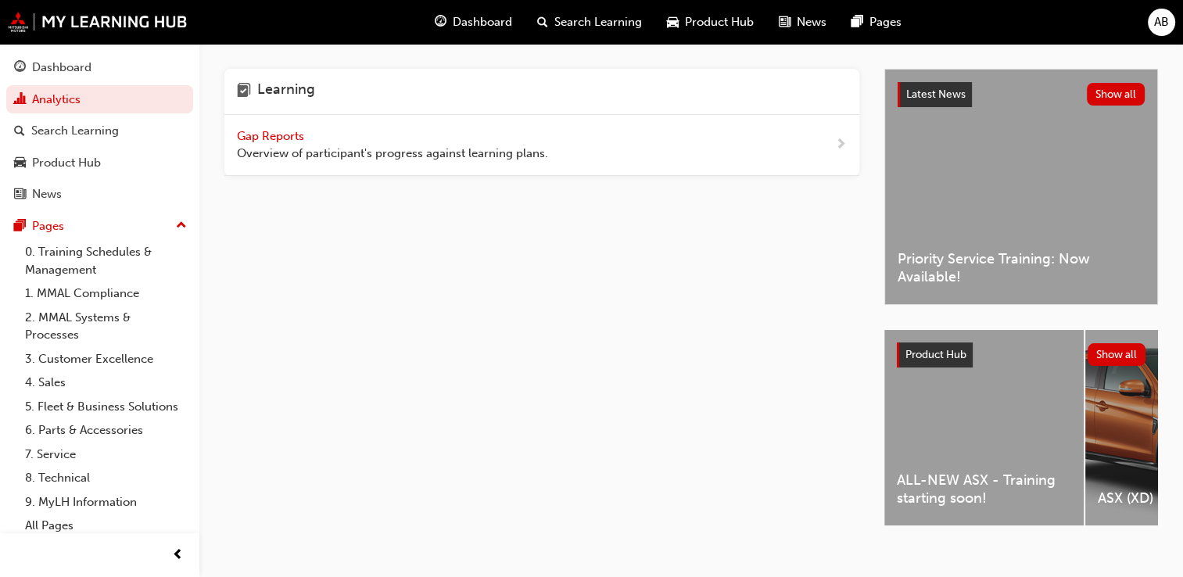
click at [257, 133] on span "Gap Reports" at bounding box center [272, 136] width 70 height 14
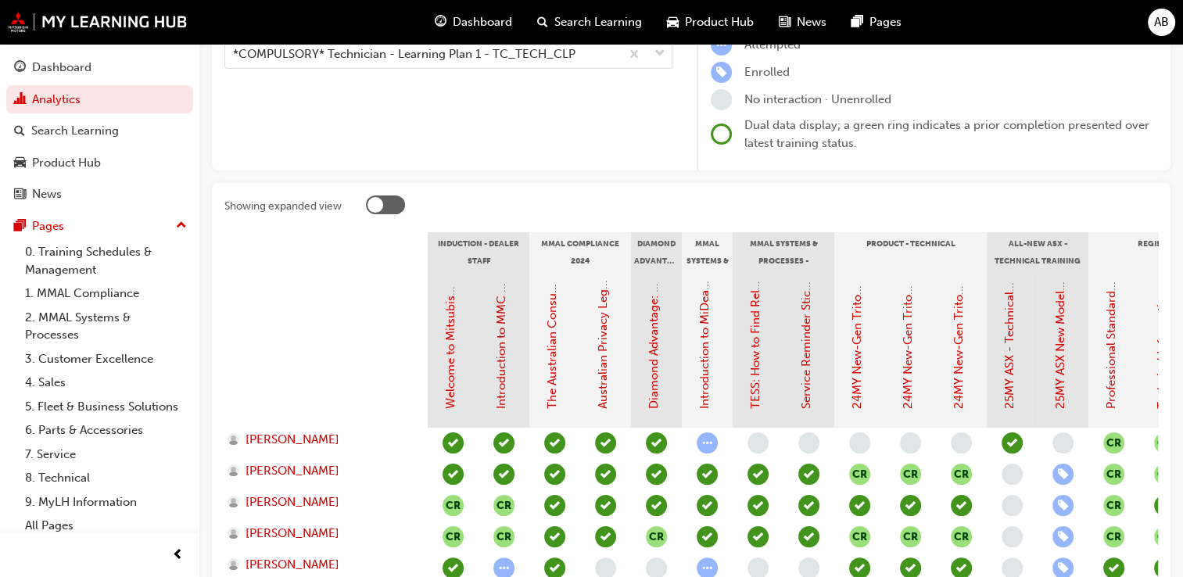
scroll to position [200, 0]
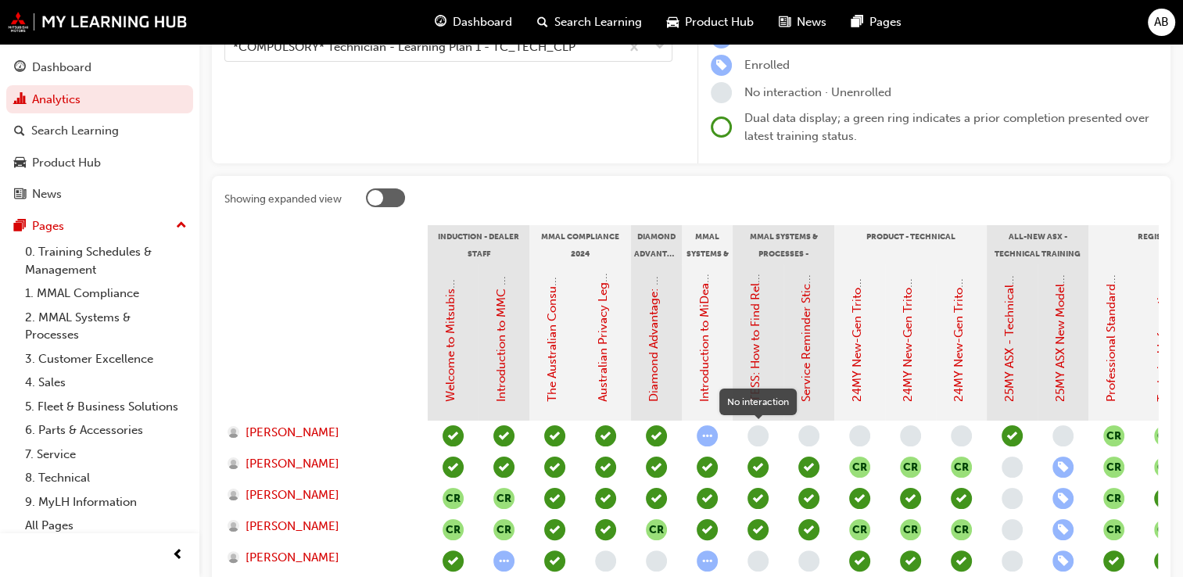
click at [757, 437] on span "learningRecordVerb_NONE-icon" at bounding box center [758, 435] width 21 height 21
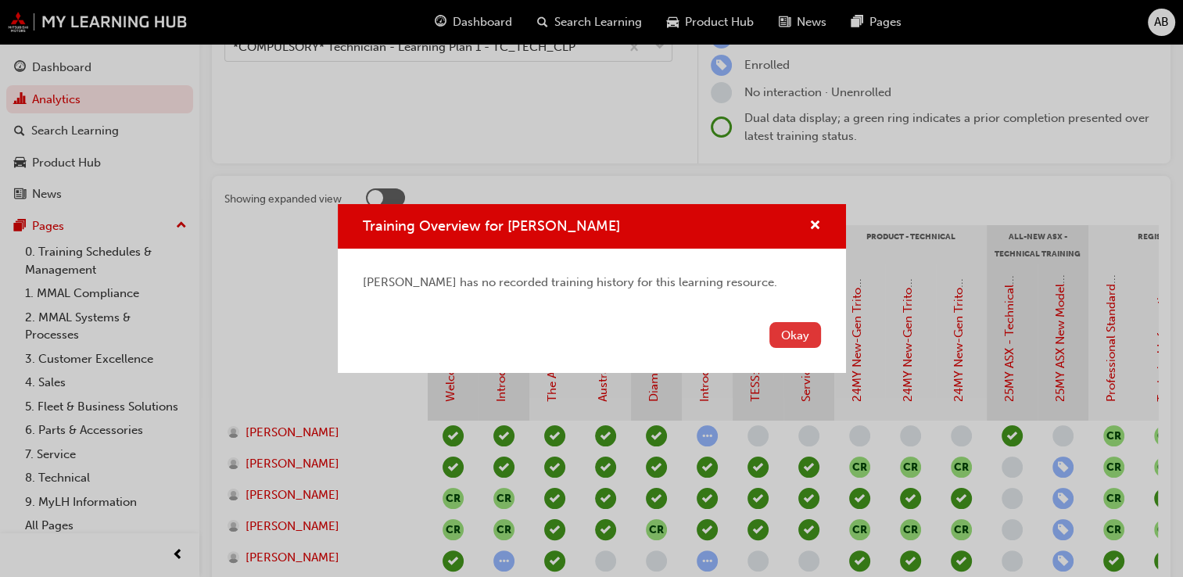
click at [792, 335] on button "Okay" at bounding box center [795, 335] width 52 height 26
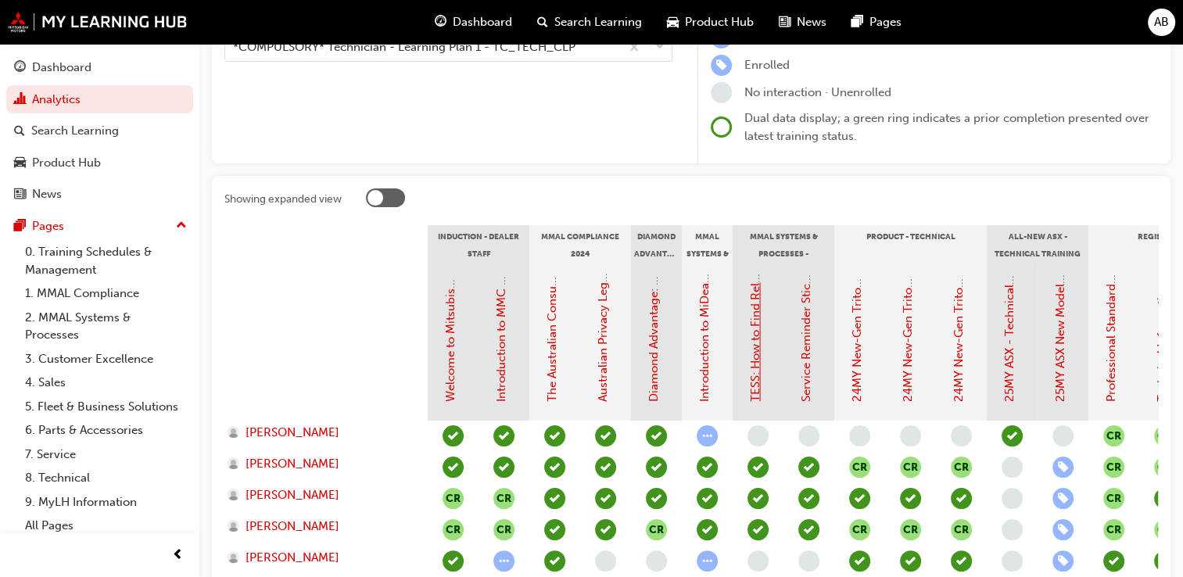
click at [752, 346] on link "TESS: How to Find Relevant Information & Create TSRs" at bounding box center [755, 254] width 14 height 296
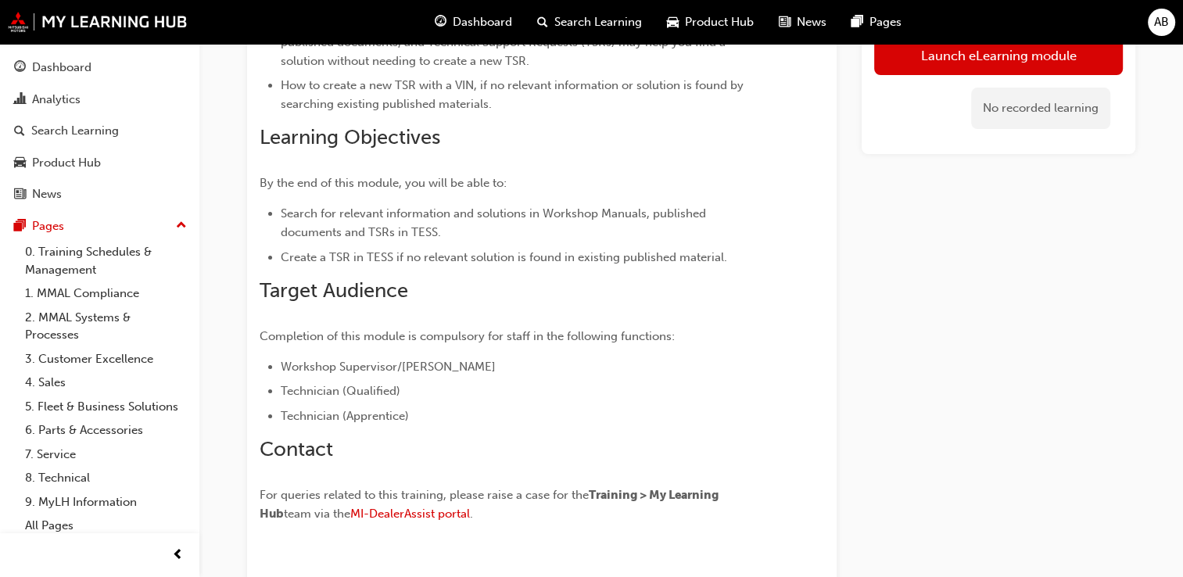
scroll to position [250, 0]
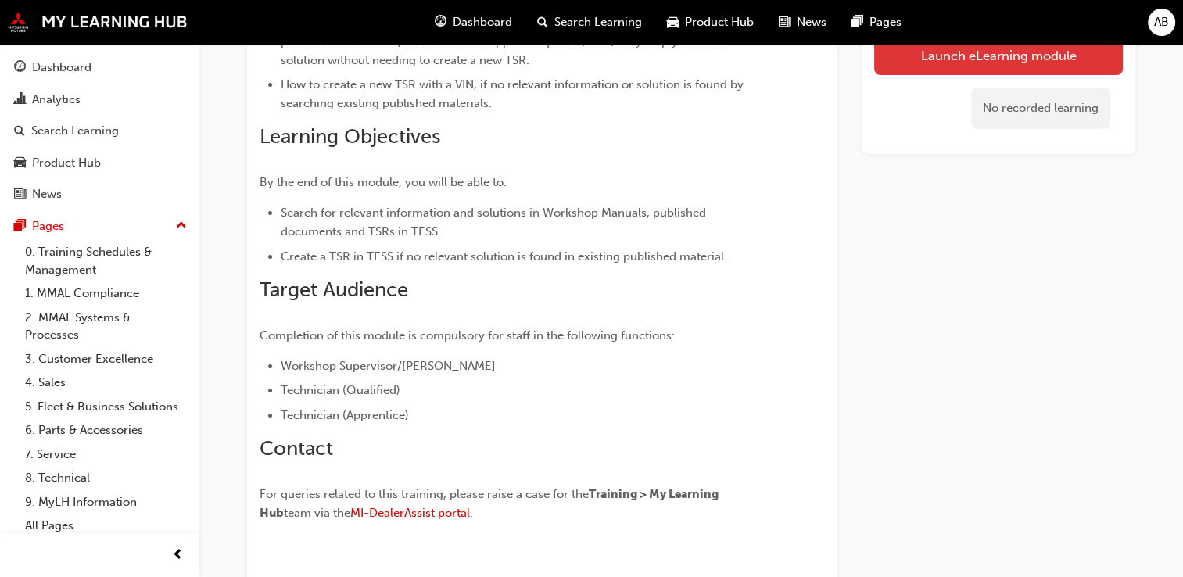
click at [949, 58] on link "Launch eLearning module" at bounding box center [998, 55] width 249 height 39
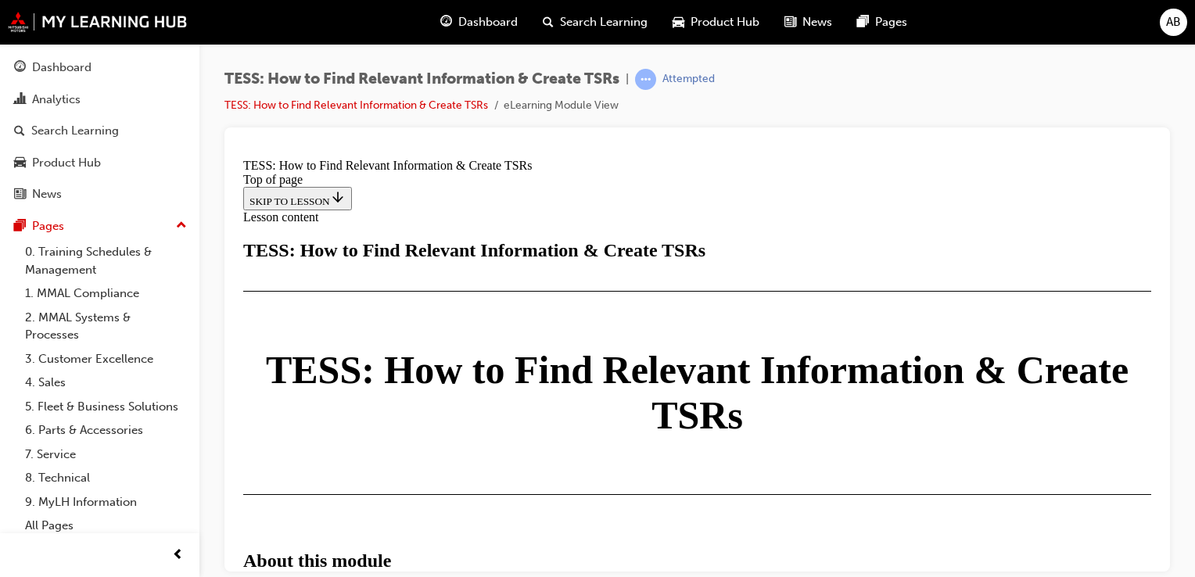
scroll to position [904, 0]
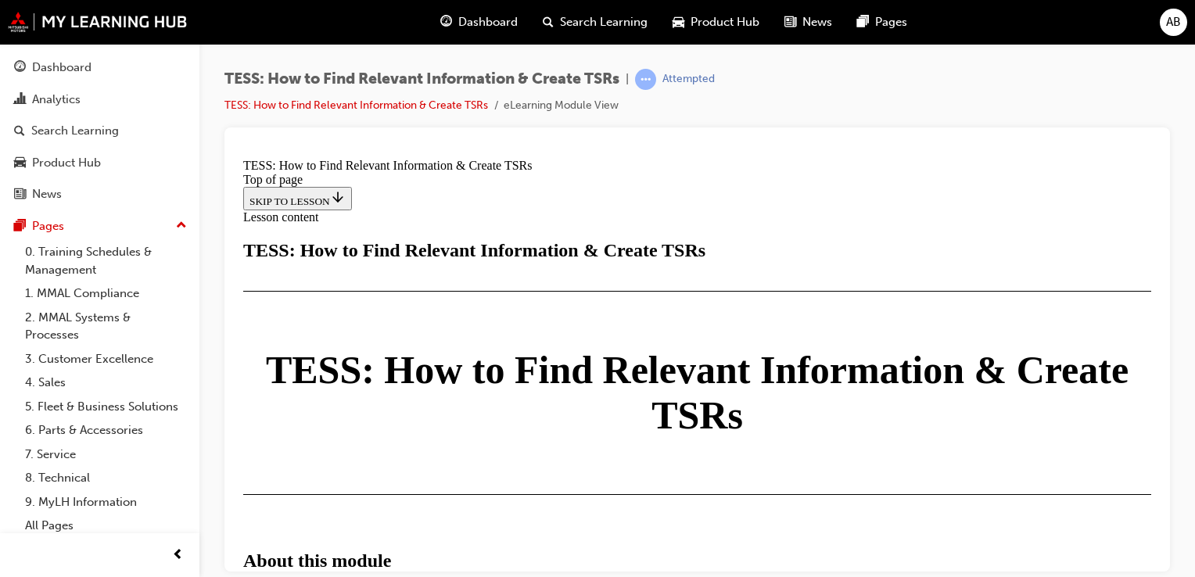
scroll to position [3929, 0]
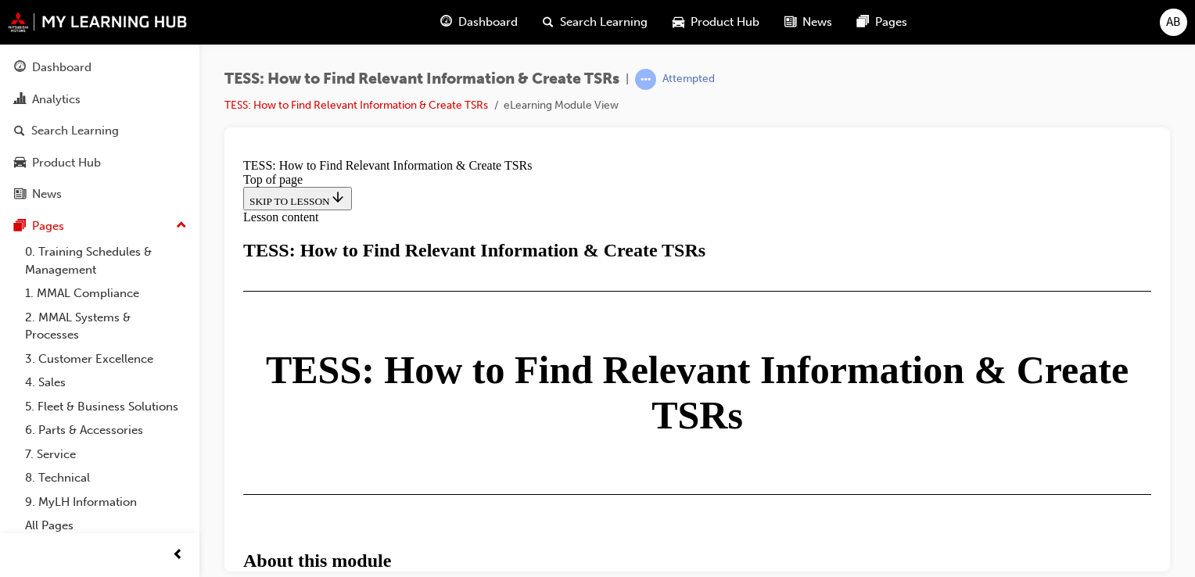
scroll to position [3256, 0]
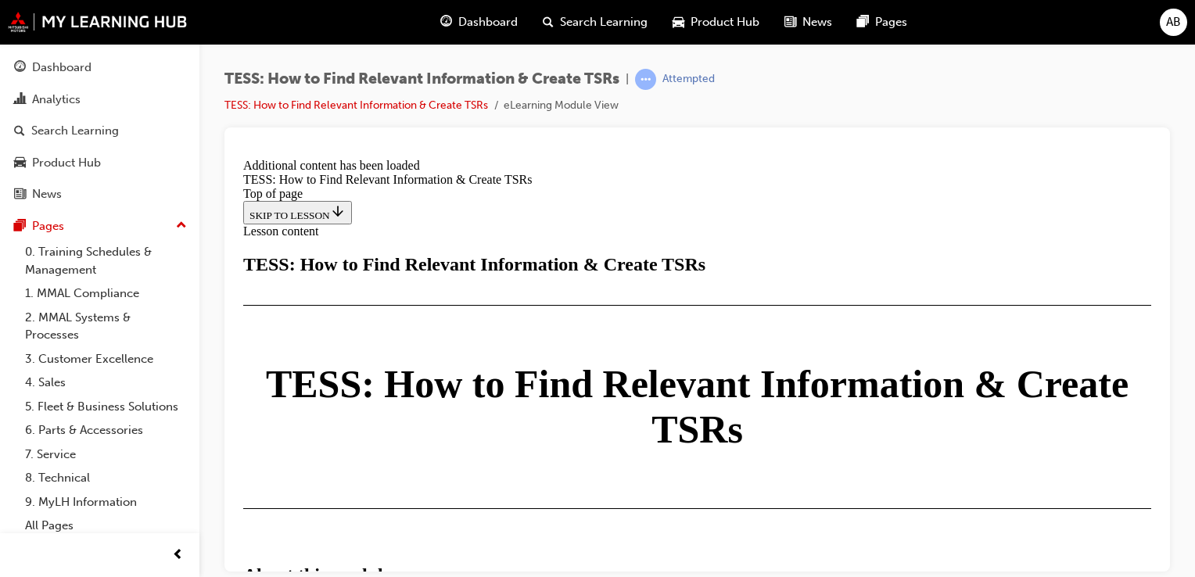
scroll to position [4202, 0]
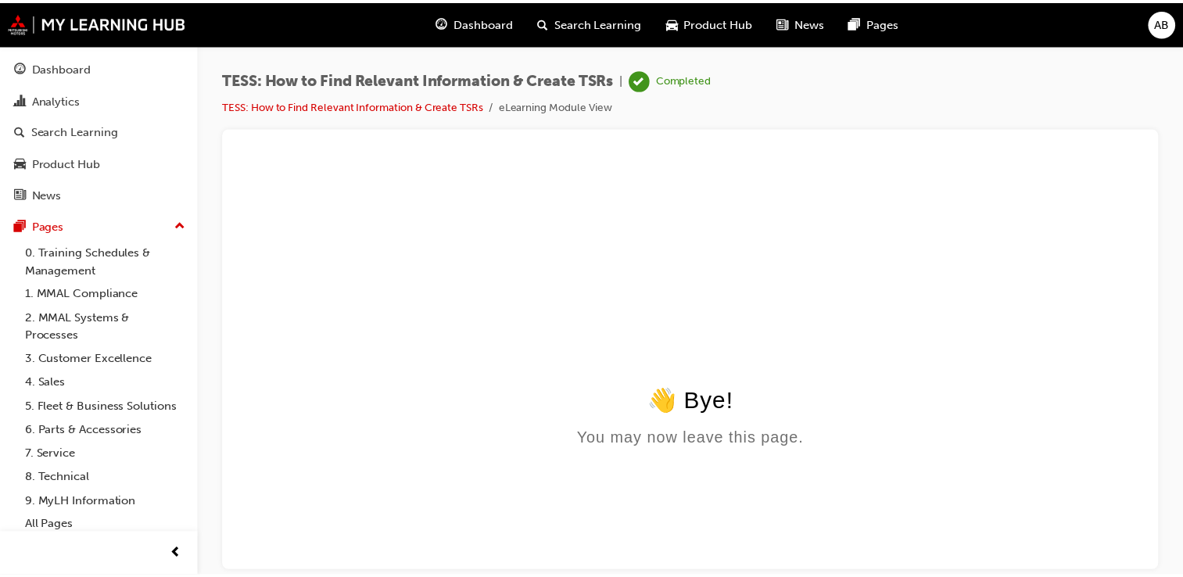
scroll to position [0, 0]
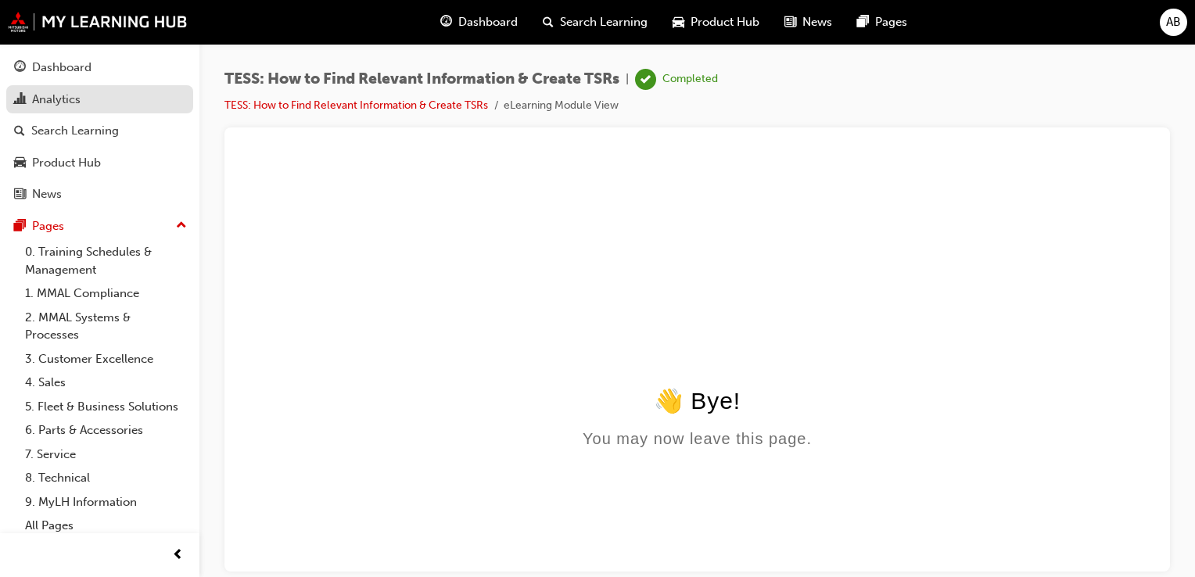
click at [54, 99] on div "Analytics" at bounding box center [56, 100] width 48 height 18
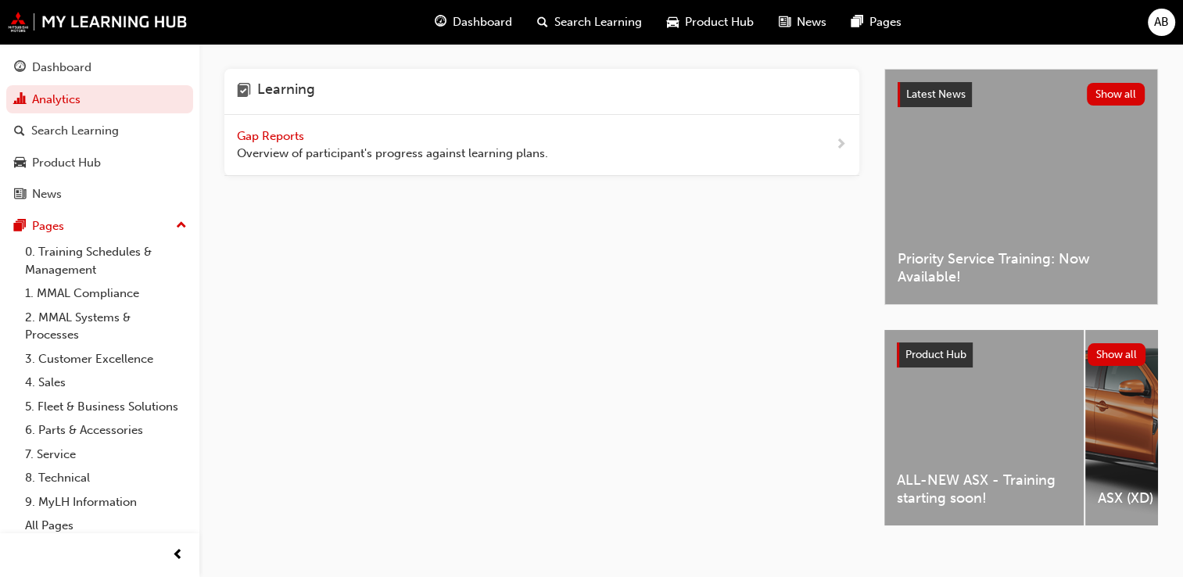
click at [267, 139] on span "Gap Reports" at bounding box center [272, 136] width 70 height 14
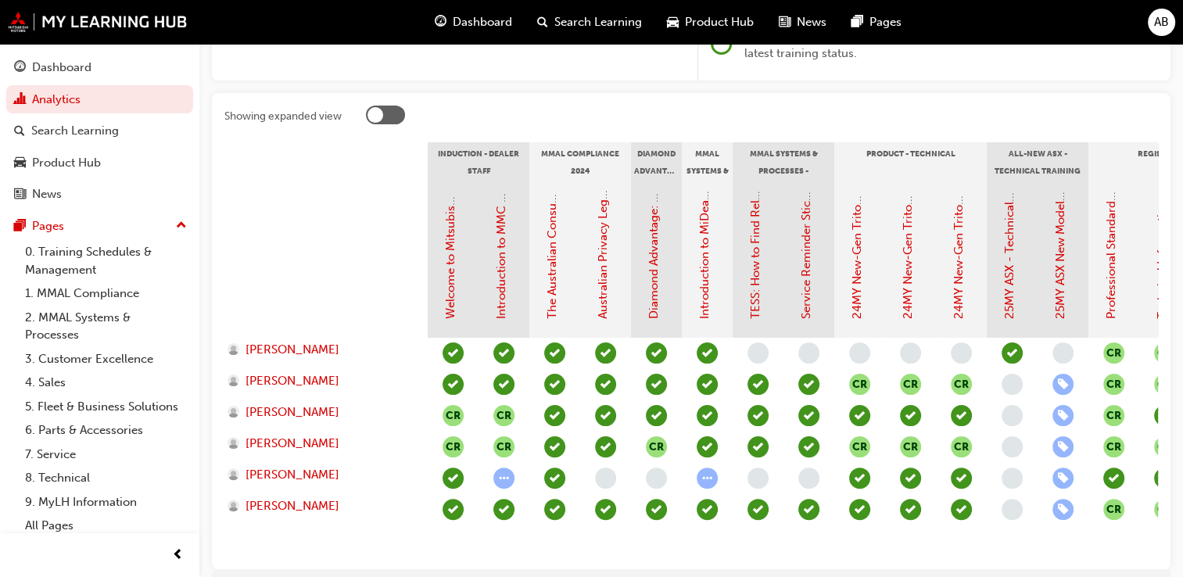
scroll to position [286, 0]
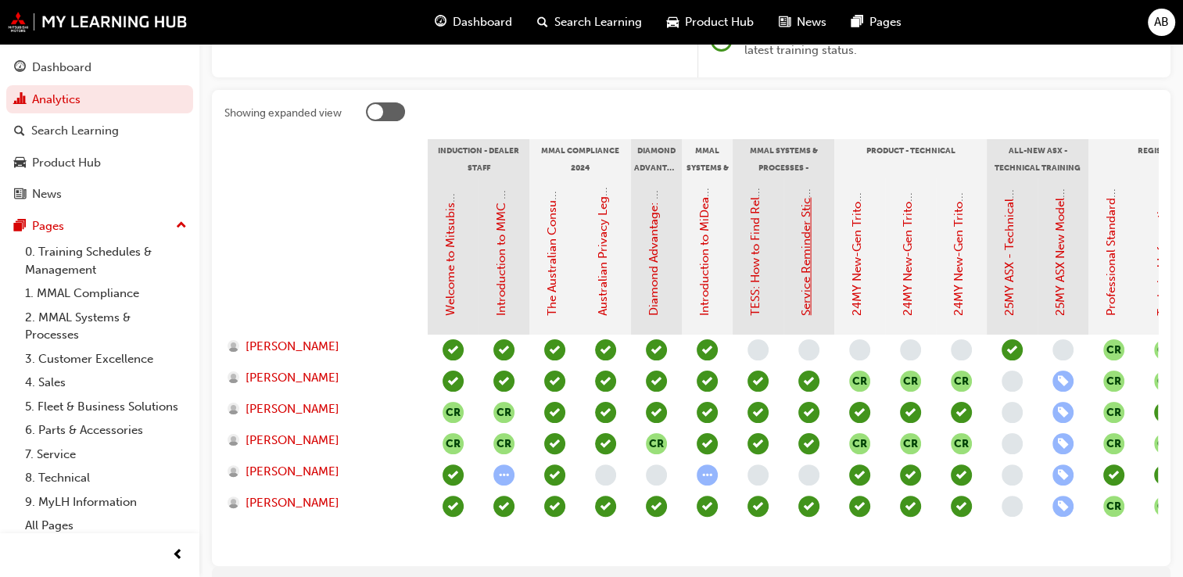
click at [807, 279] on link "Service Reminder Stickers" at bounding box center [806, 245] width 14 height 141
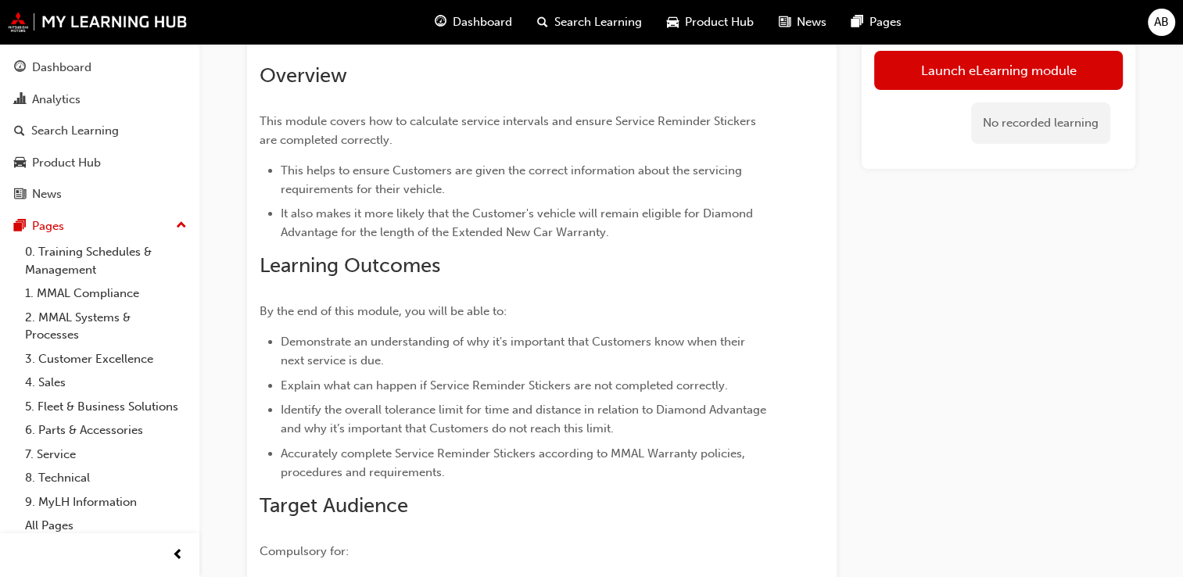
scroll to position [102, 0]
click at [933, 74] on link "Launch eLearning module" at bounding box center [998, 71] width 249 height 39
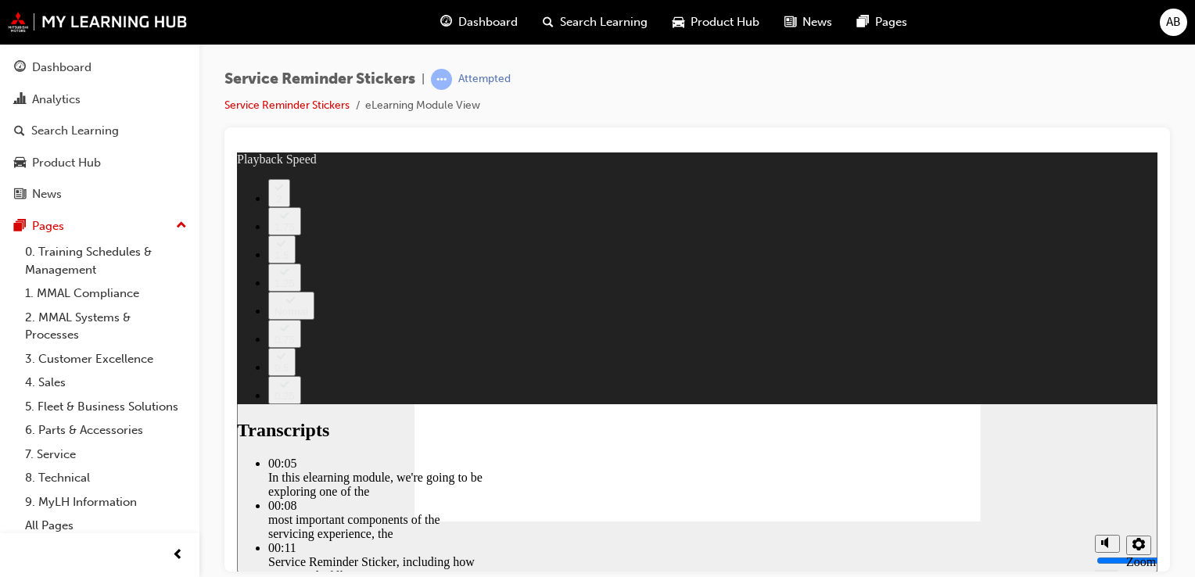
drag, startPoint x: 1029, startPoint y: 360, endPoint x: 1013, endPoint y: 350, distance: 19.7
click at [1013, 350] on div "slide: About Service Reminder Stickers Rectangle 2 Rectangle 1 Freeform 2 Oval …" at bounding box center [697, 362] width 920 height 420
type input "98"
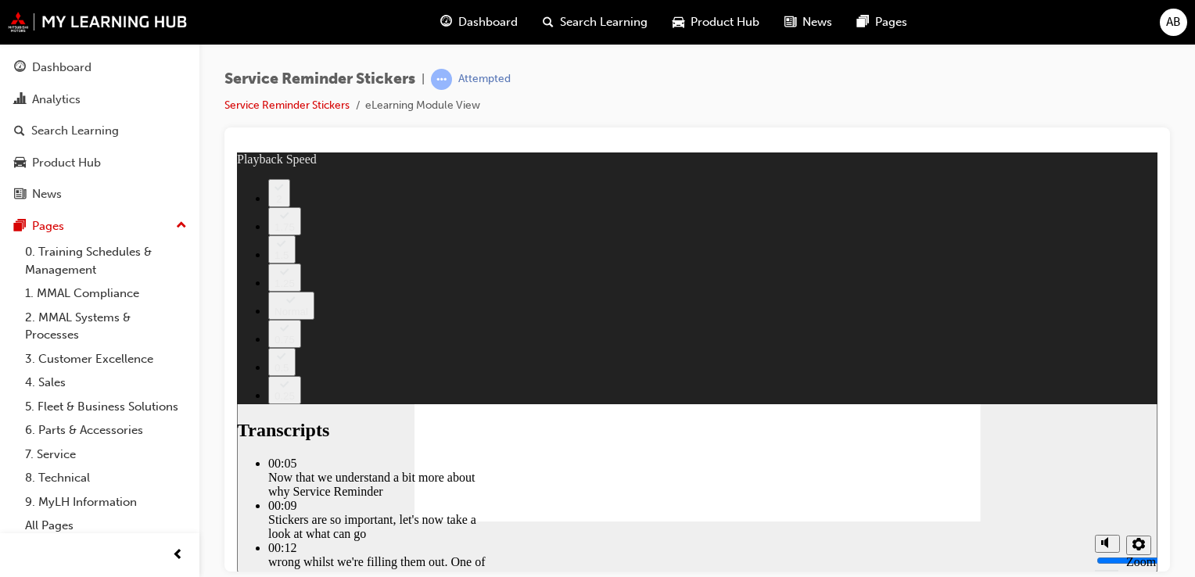
type input "135"
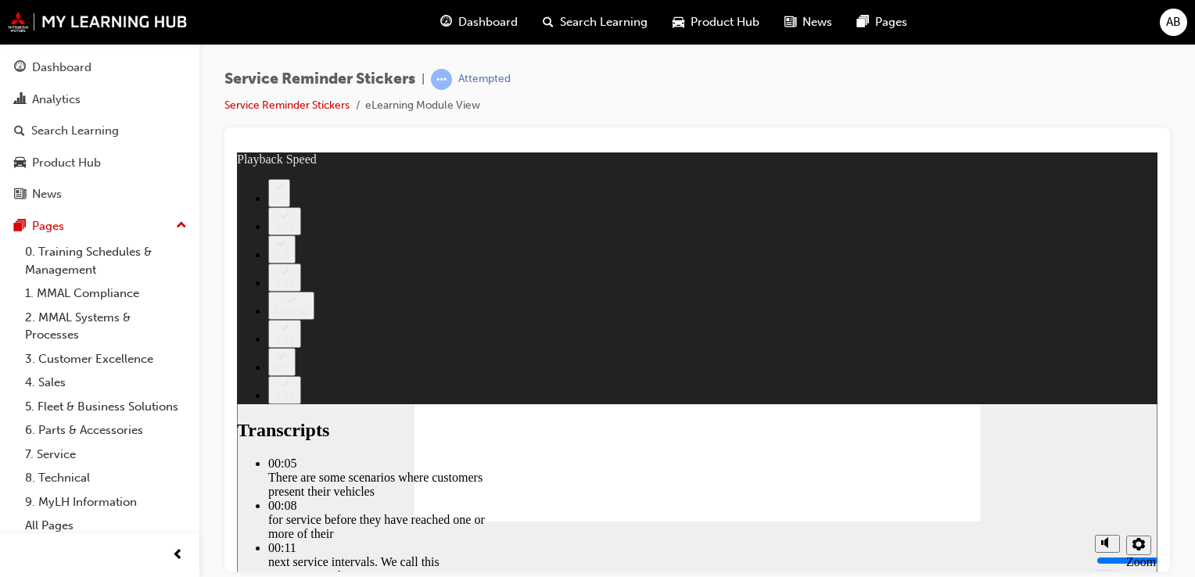
type input "166"
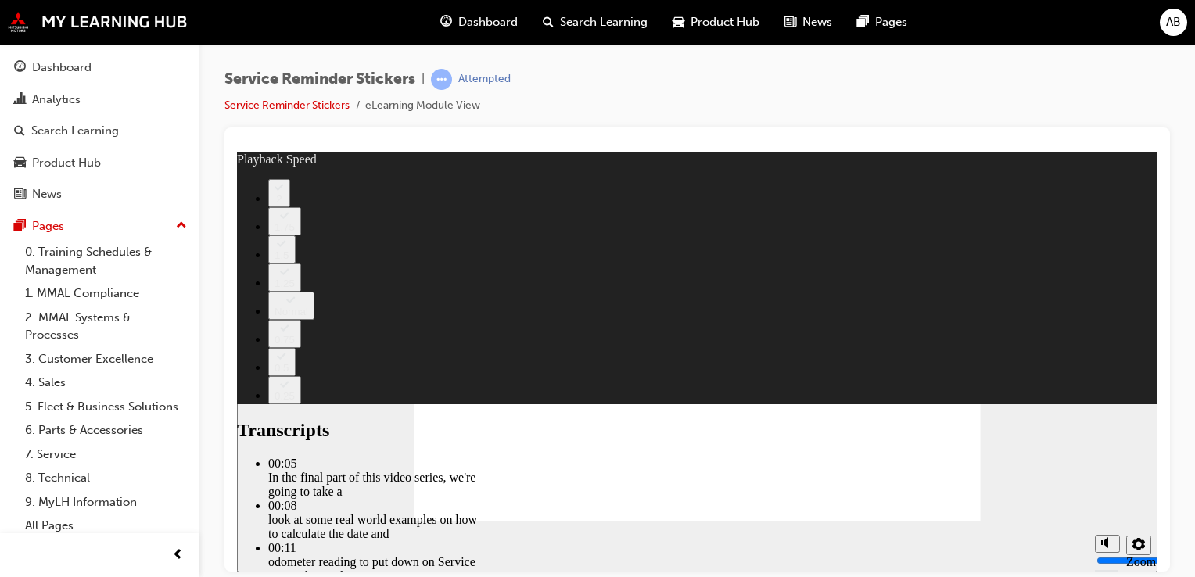
type input "199"
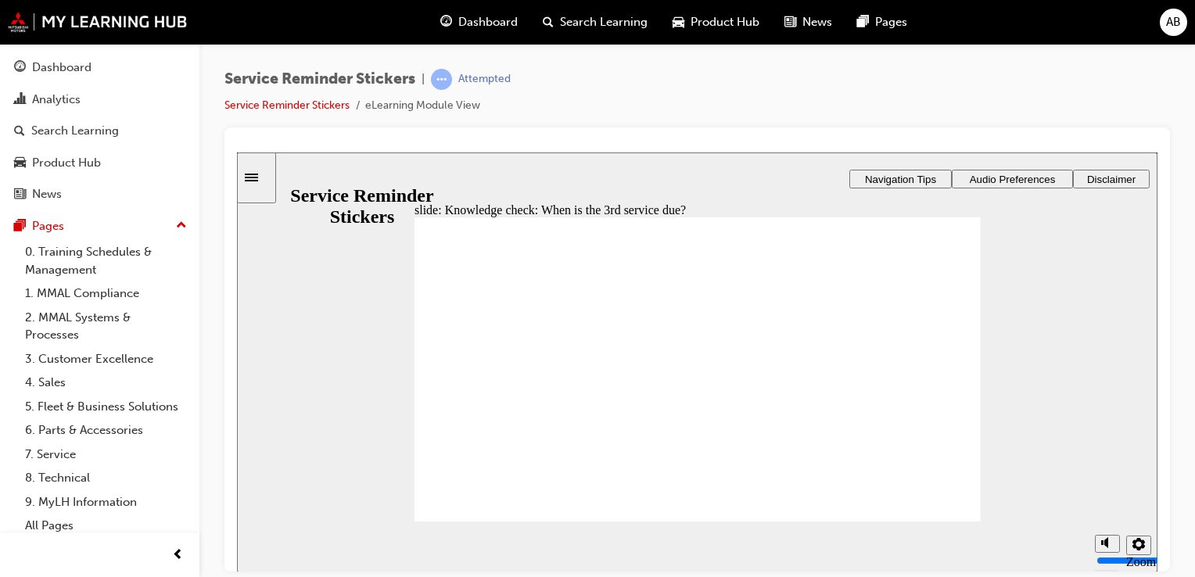
radio input "true"
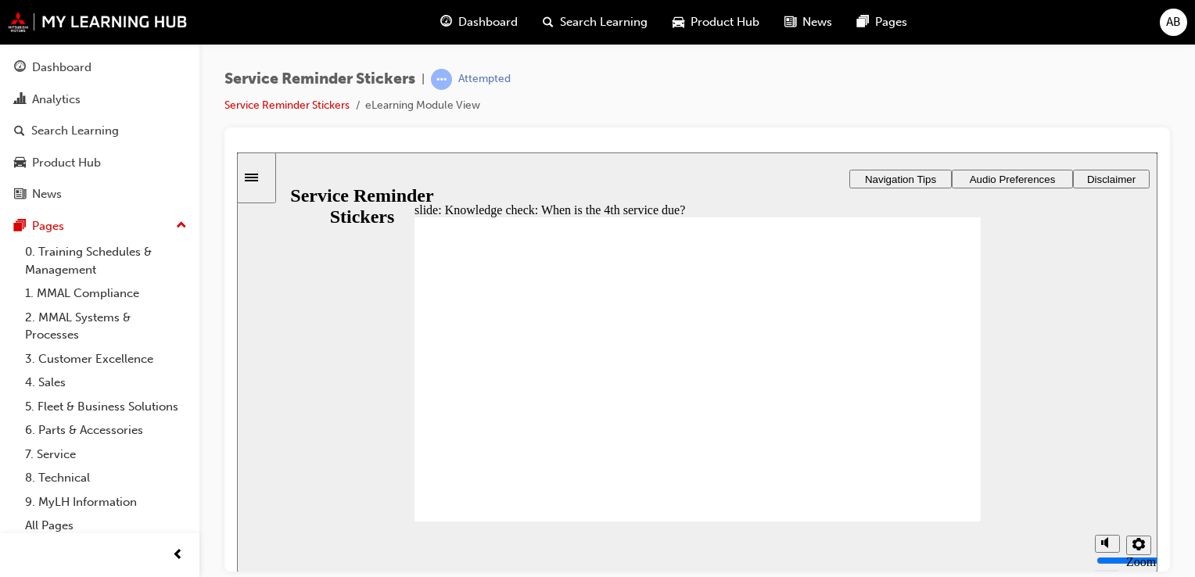
radio input "false"
radio input "true"
